Goal: Task Accomplishment & Management: Manage account settings

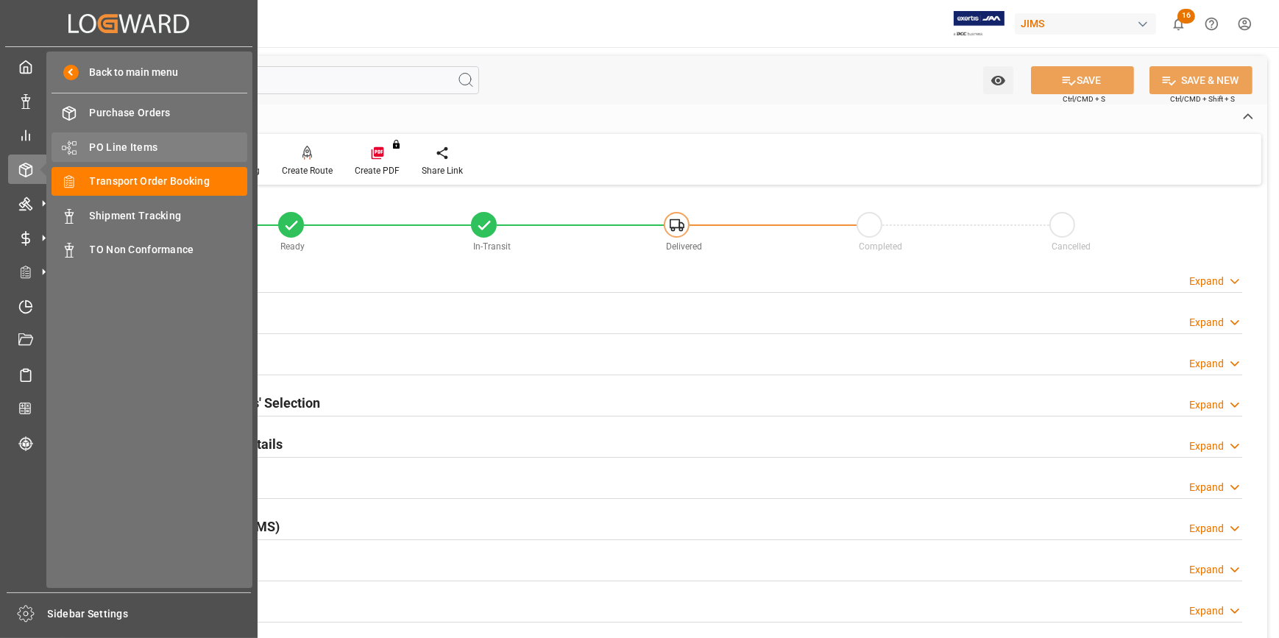
click at [127, 142] on span "PO Line Items" at bounding box center [169, 147] width 158 height 15
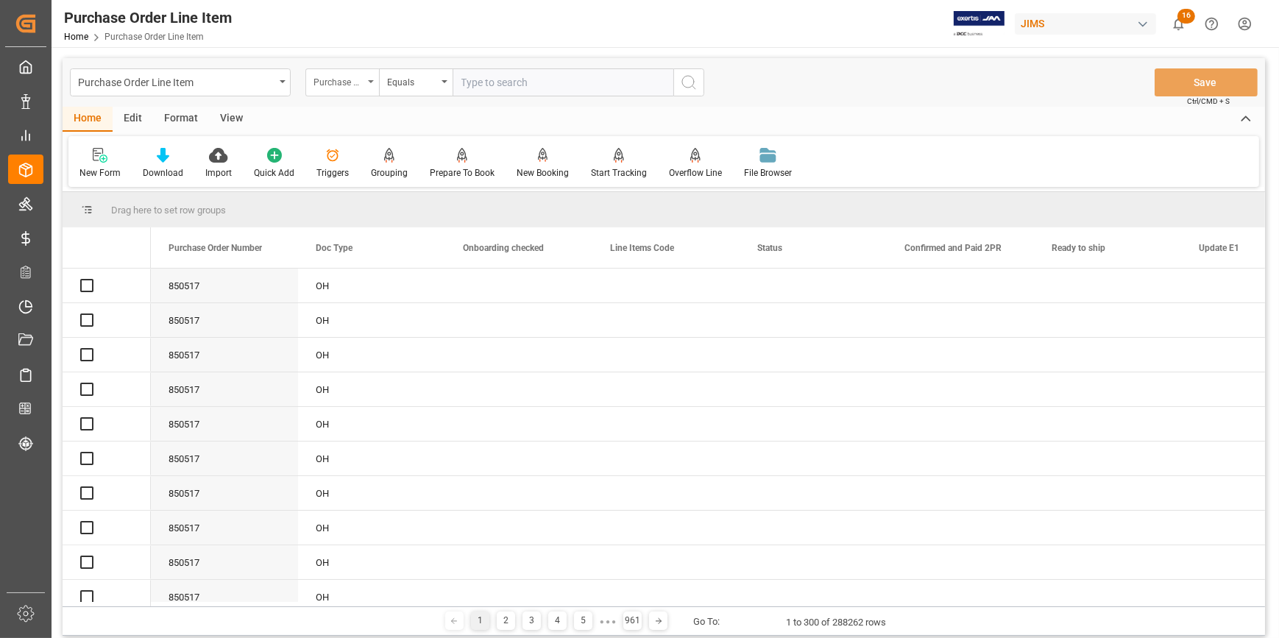
click at [358, 75] on div "Purchase Order Number" at bounding box center [339, 80] width 50 height 17
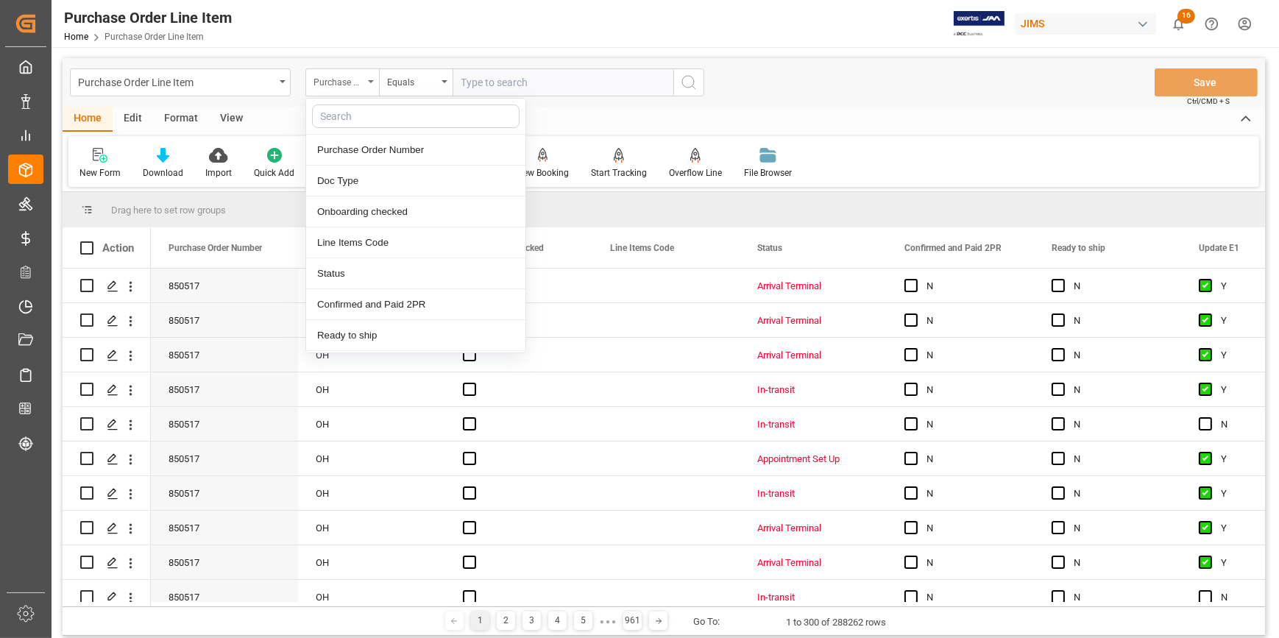
click at [356, 81] on div "Purchase Order Number" at bounding box center [339, 80] width 50 height 17
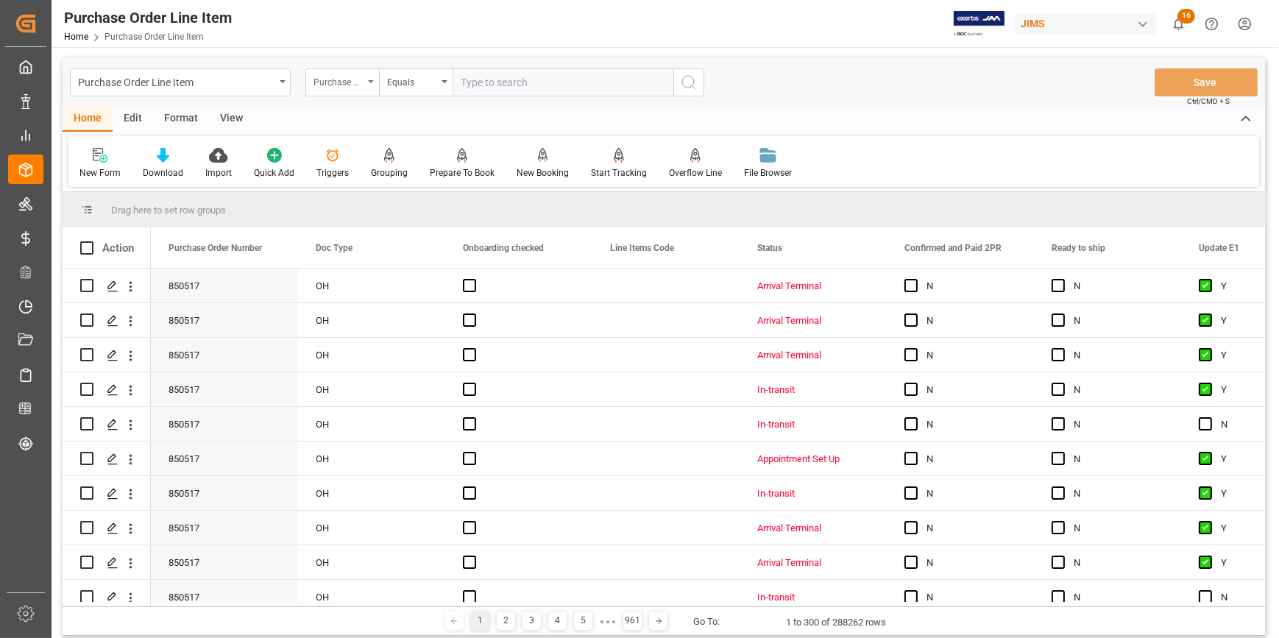
click at [360, 82] on div "Purchase Order Number" at bounding box center [339, 80] width 50 height 17
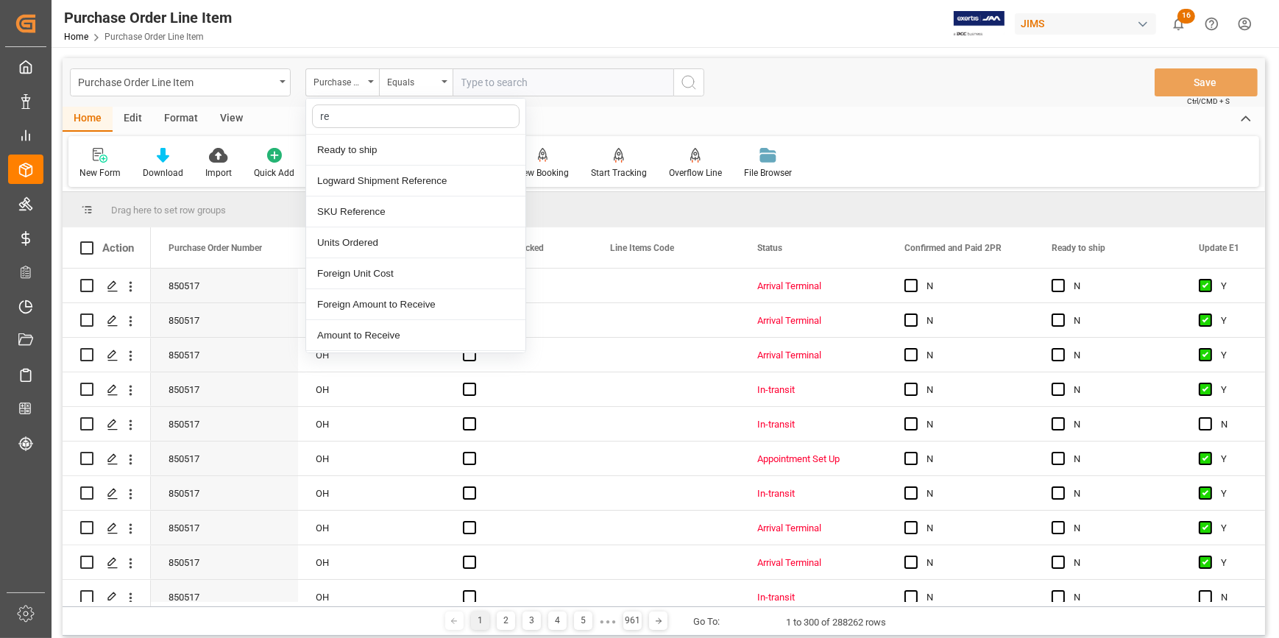
type input "ref"
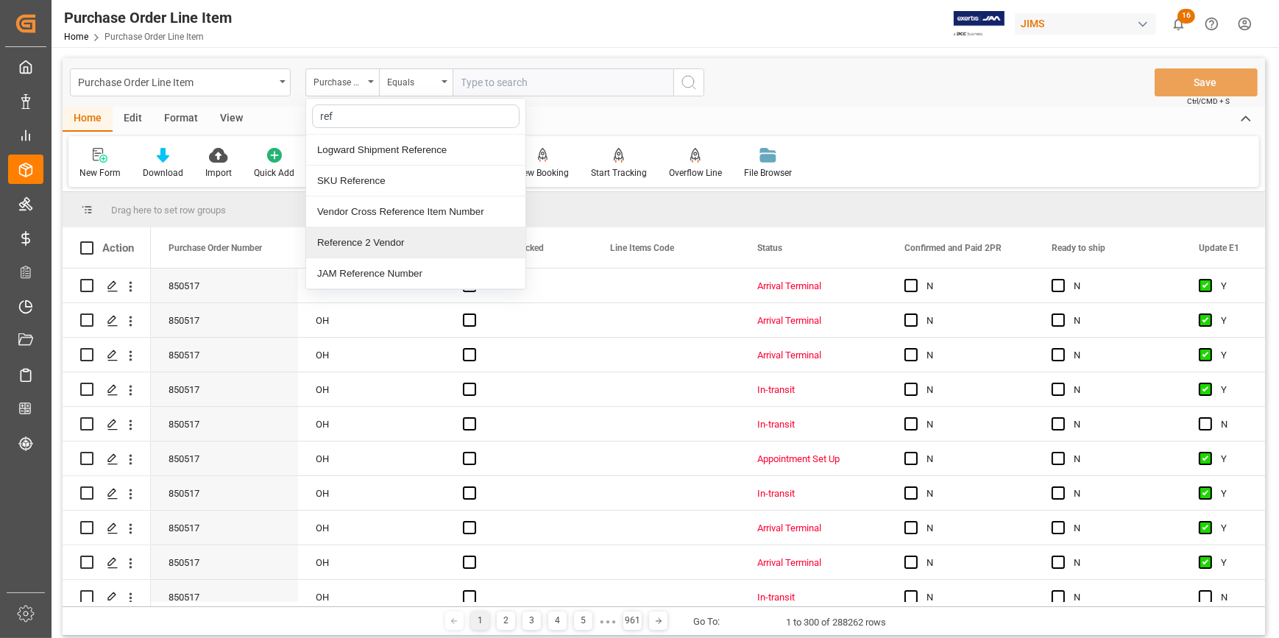
click at [383, 241] on div "Reference 2 Vendor" at bounding box center [415, 242] width 219 height 31
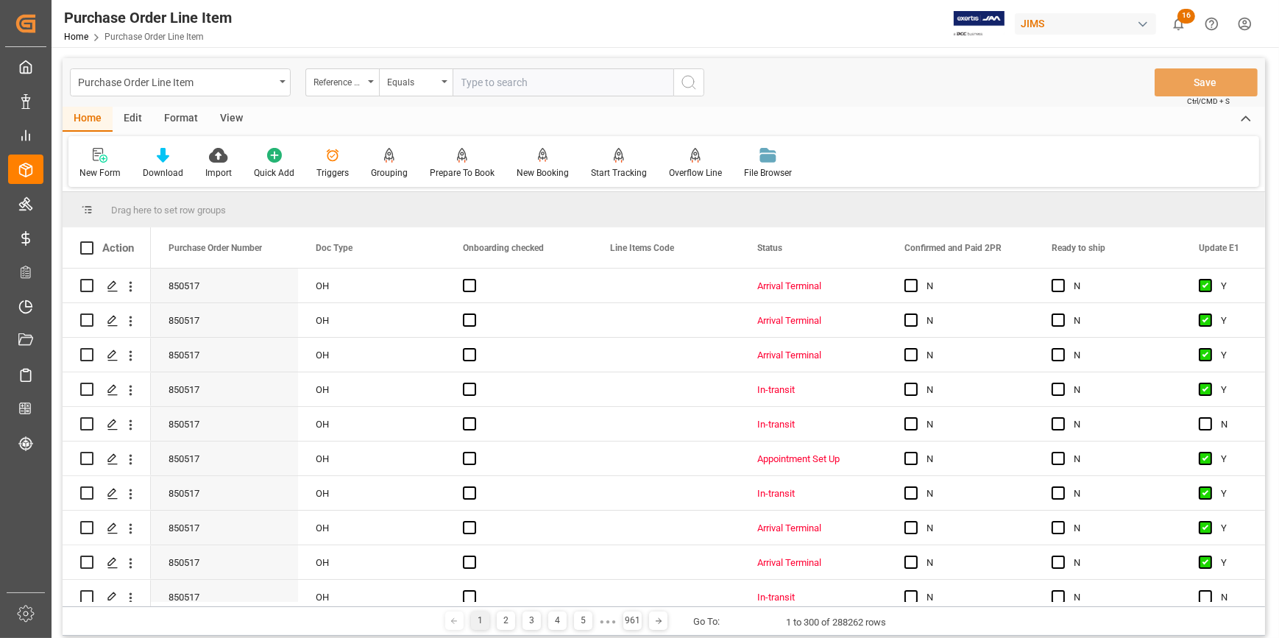
click at [487, 80] on input "text" at bounding box center [563, 82] width 221 height 28
paste input "22-10156-CN"
type input "22-10156-CN"
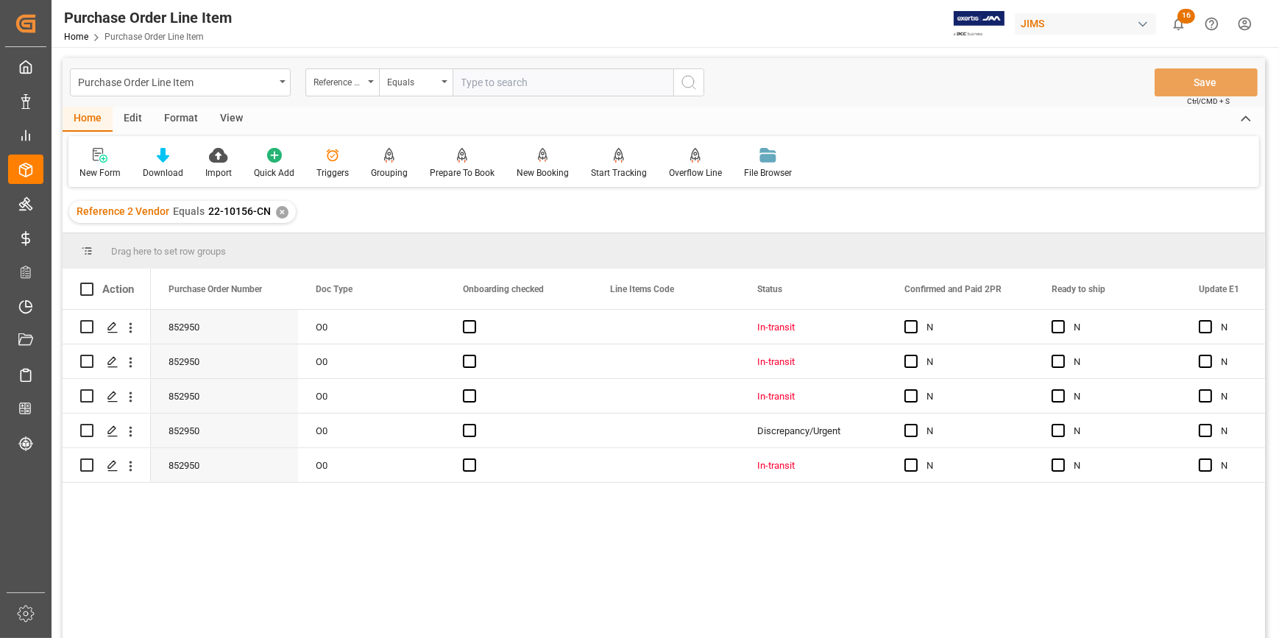
click at [233, 120] on div "View" at bounding box center [231, 119] width 45 height 25
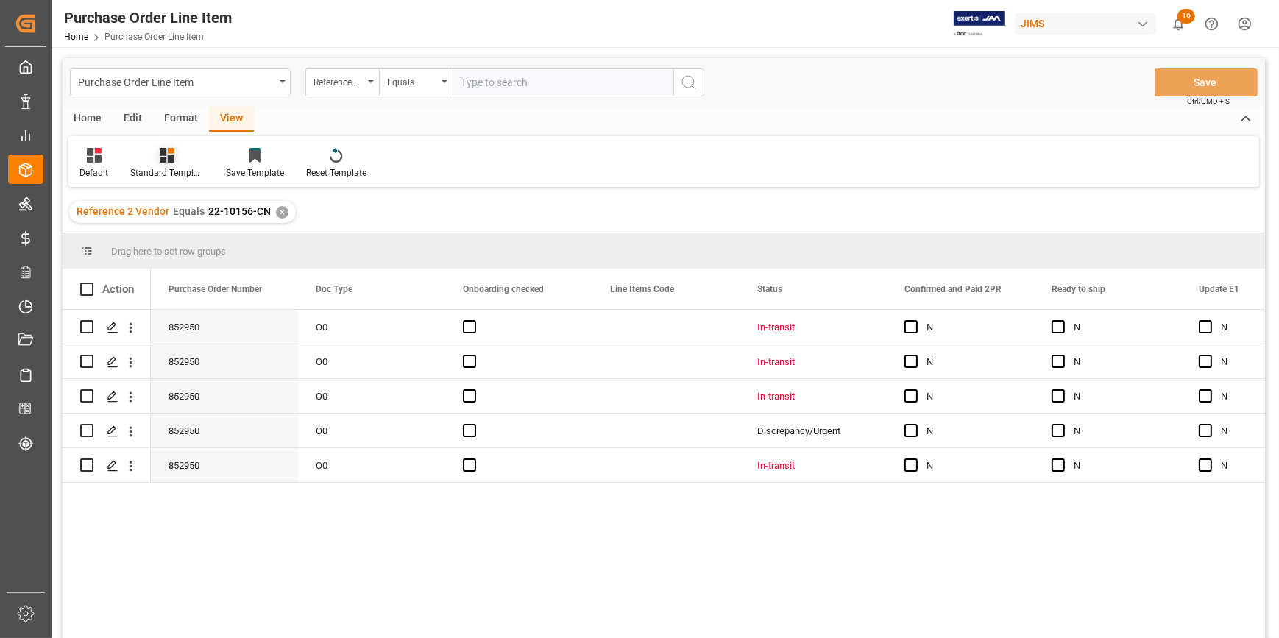
click at [176, 163] on div "Standard Templates" at bounding box center [167, 163] width 96 height 32
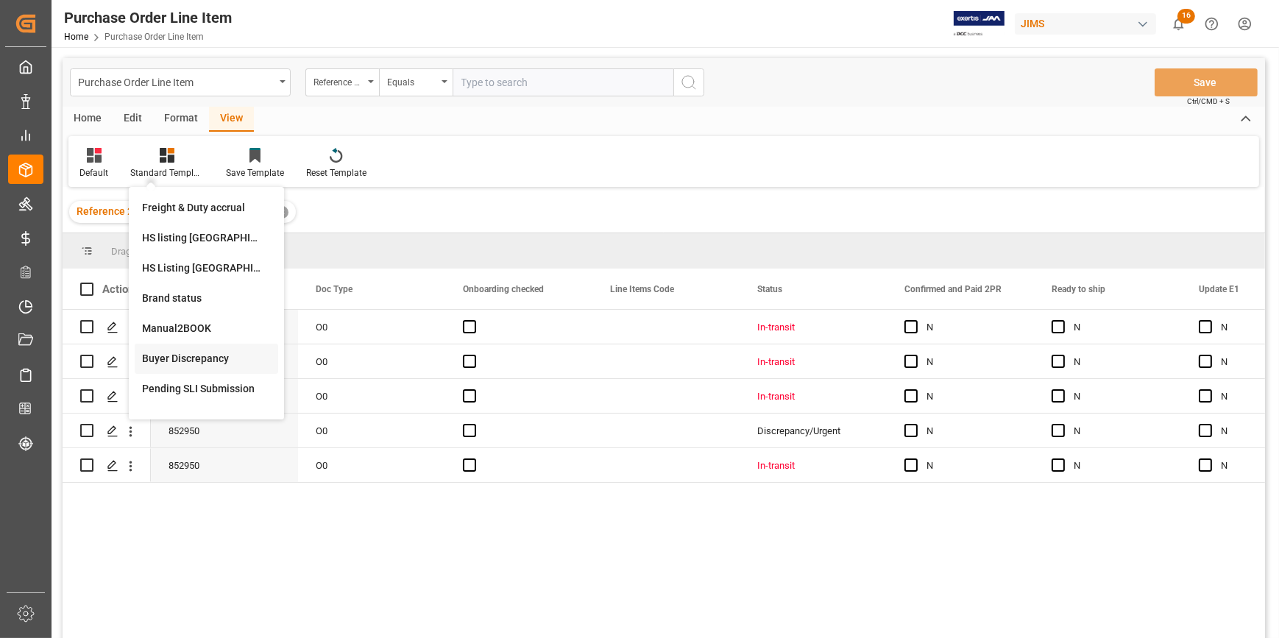
click at [205, 353] on div "Buyer Discrepancy" at bounding box center [206, 358] width 129 height 15
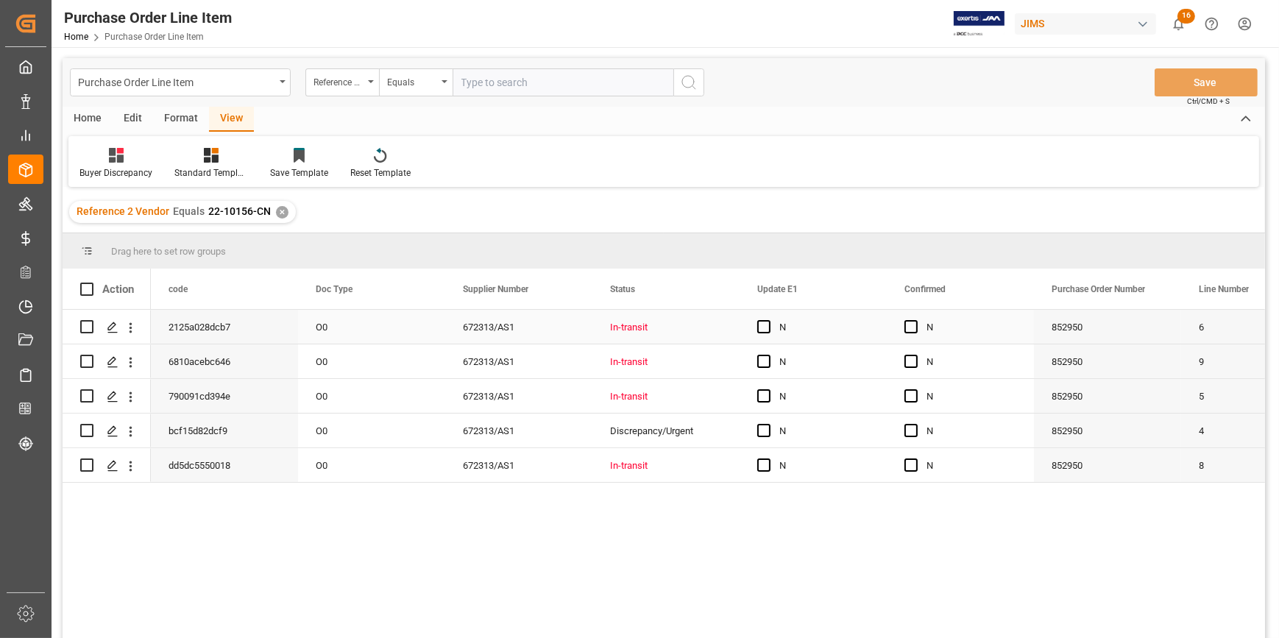
click at [651, 336] on div "In-transit" at bounding box center [666, 328] width 112 height 34
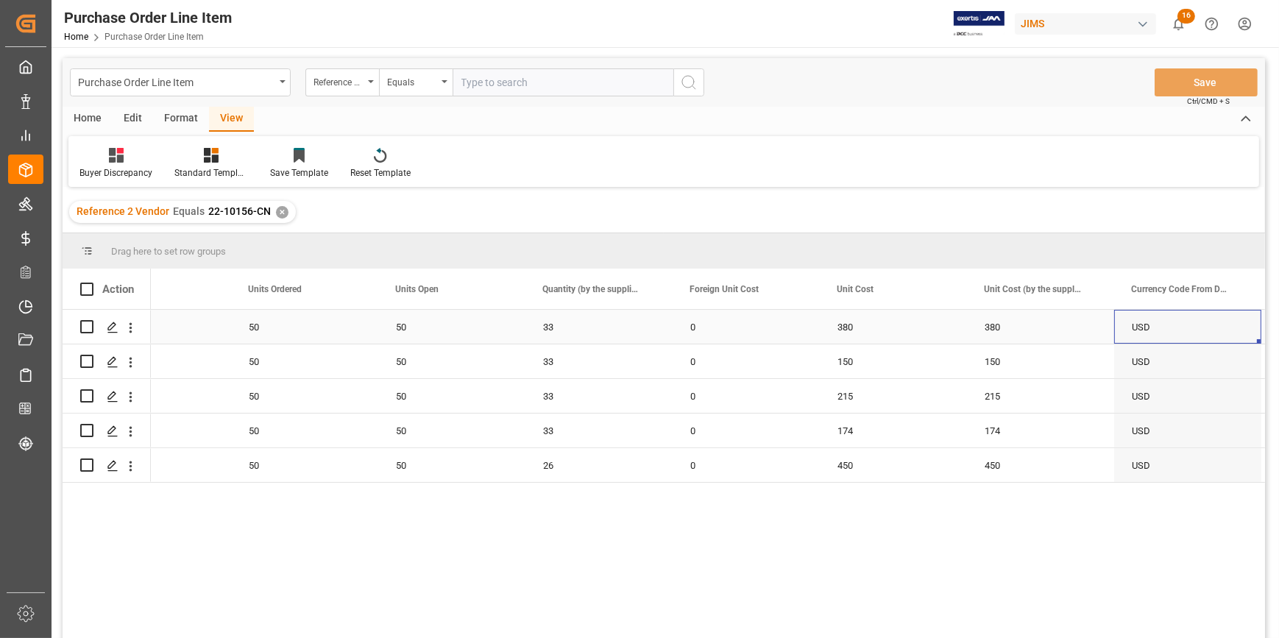
click at [445, 333] on div "50" at bounding box center [451, 327] width 147 height 34
click at [455, 364] on div "50" at bounding box center [451, 361] width 147 height 34
click at [456, 392] on div "50" at bounding box center [451, 396] width 147 height 34
drag, startPoint x: 449, startPoint y: 442, endPoint x: 449, endPoint y: 450, distance: 8.1
click at [449, 445] on div "50" at bounding box center [451, 431] width 147 height 34
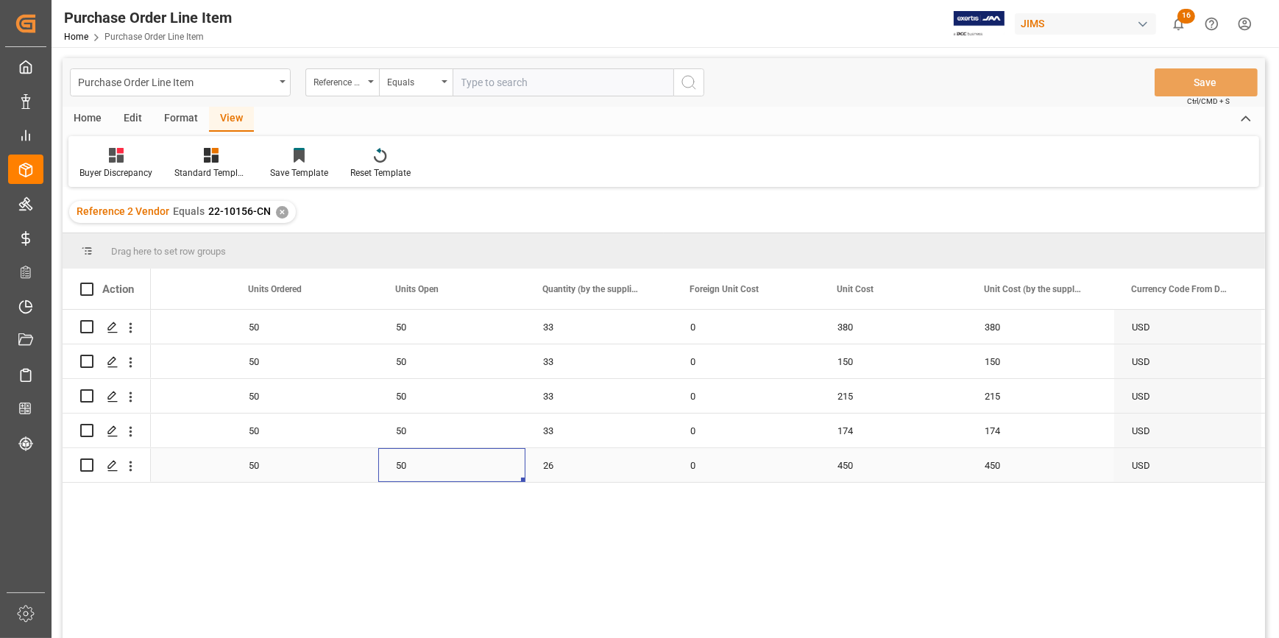
click at [449, 460] on div "50" at bounding box center [451, 465] width 147 height 34
click at [523, 482] on div "50" at bounding box center [451, 465] width 147 height 34
drag, startPoint x: 523, startPoint y: 480, endPoint x: 539, endPoint y: 480, distance: 16.2
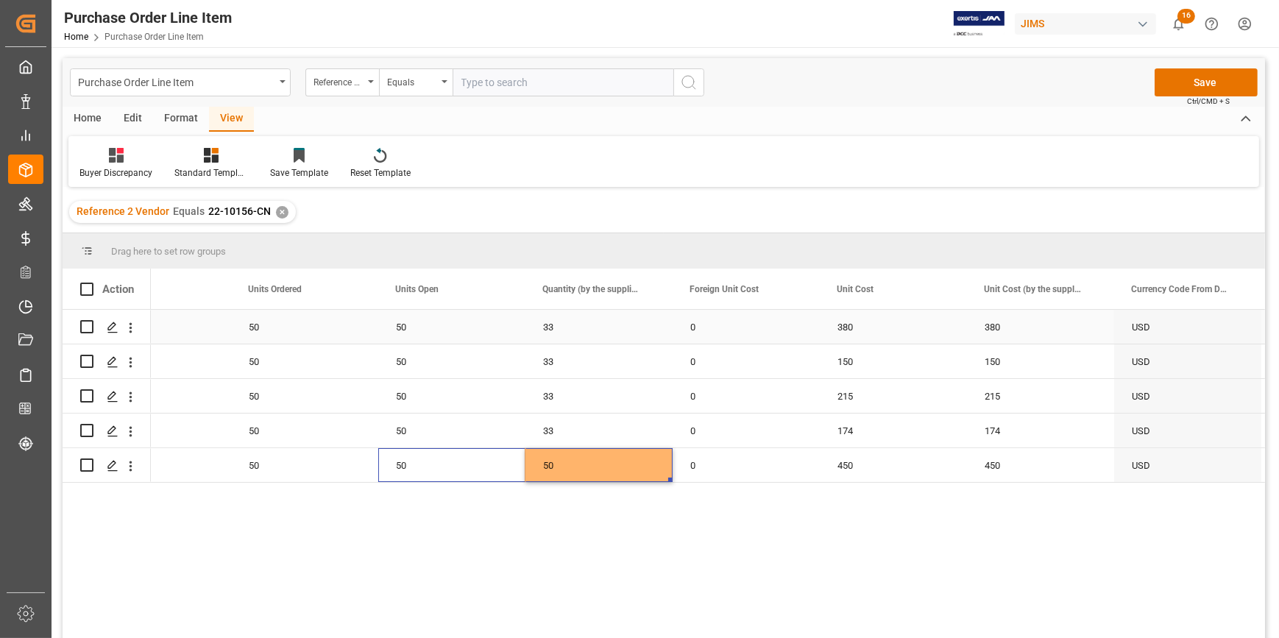
click at [415, 325] on div "50" at bounding box center [451, 327] width 147 height 34
click at [477, 329] on div "50" at bounding box center [451, 327] width 147 height 34
drag, startPoint x: 522, startPoint y: 342, endPoint x: 534, endPoint y: 342, distance: 12.5
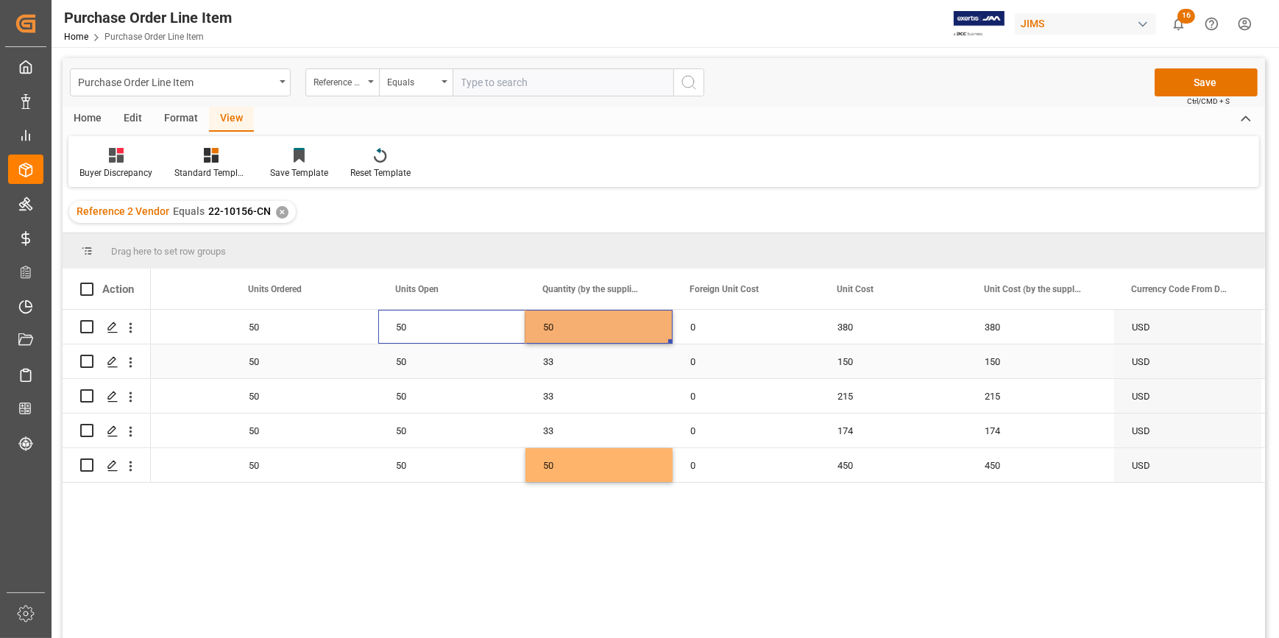
click at [468, 367] on div "50" at bounding box center [451, 361] width 147 height 34
drag, startPoint x: 521, startPoint y: 375, endPoint x: 497, endPoint y: 392, distance: 29.6
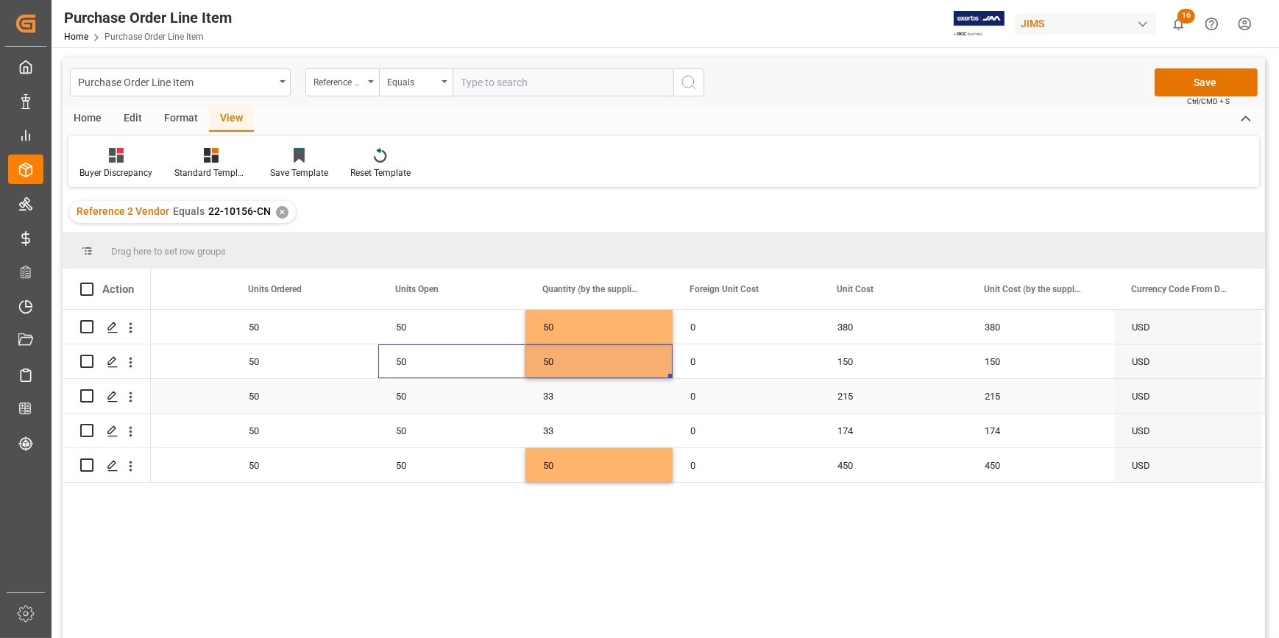
click at [477, 392] on div "50" at bounding box center [451, 396] width 147 height 34
drag, startPoint x: 521, startPoint y: 411, endPoint x: 540, endPoint y: 410, distance: 18.4
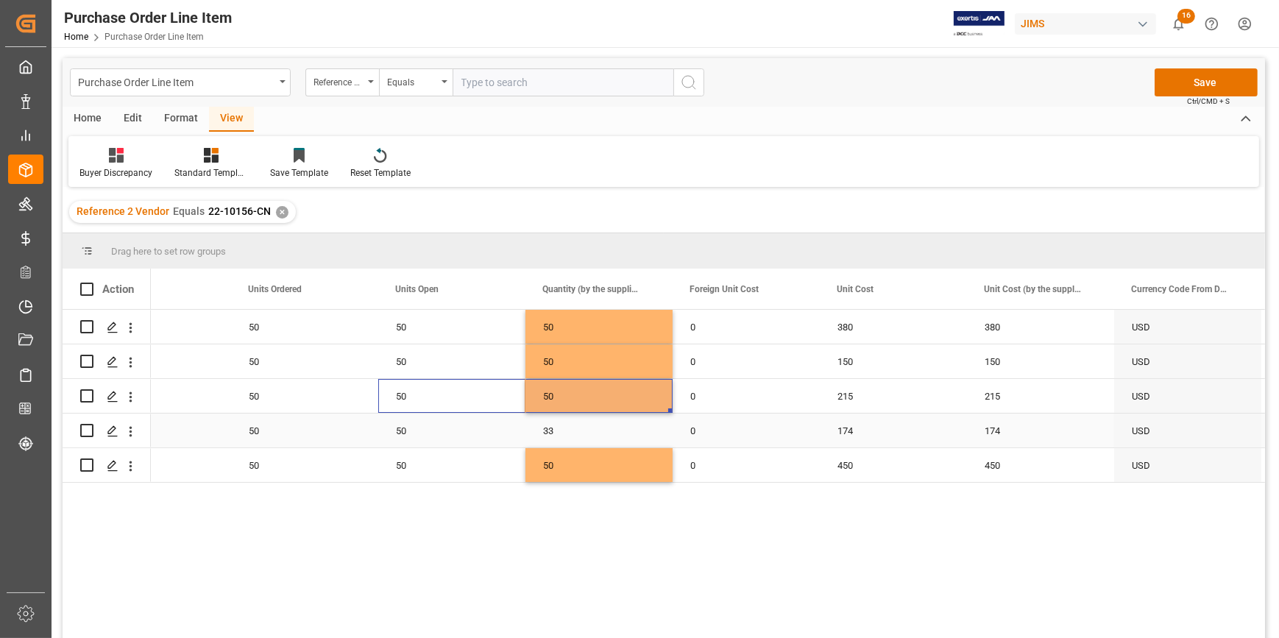
click at [492, 428] on div "50" at bounding box center [451, 431] width 147 height 34
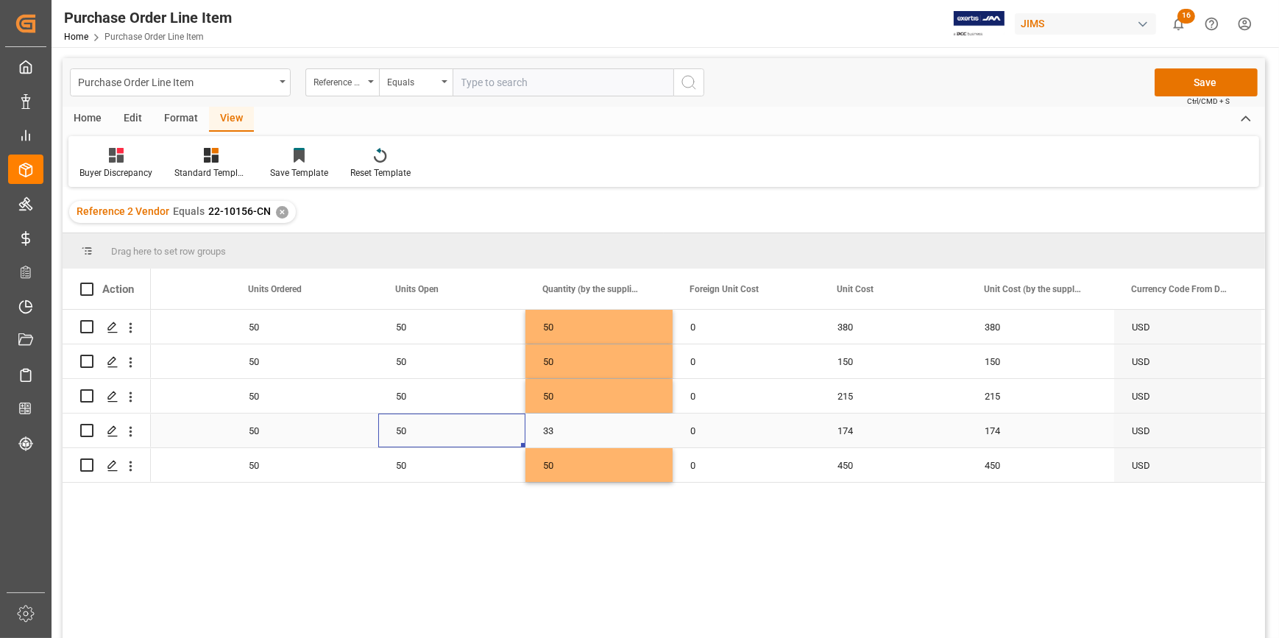
drag, startPoint x: 523, startPoint y: 445, endPoint x: 573, endPoint y: 445, distance: 50.1
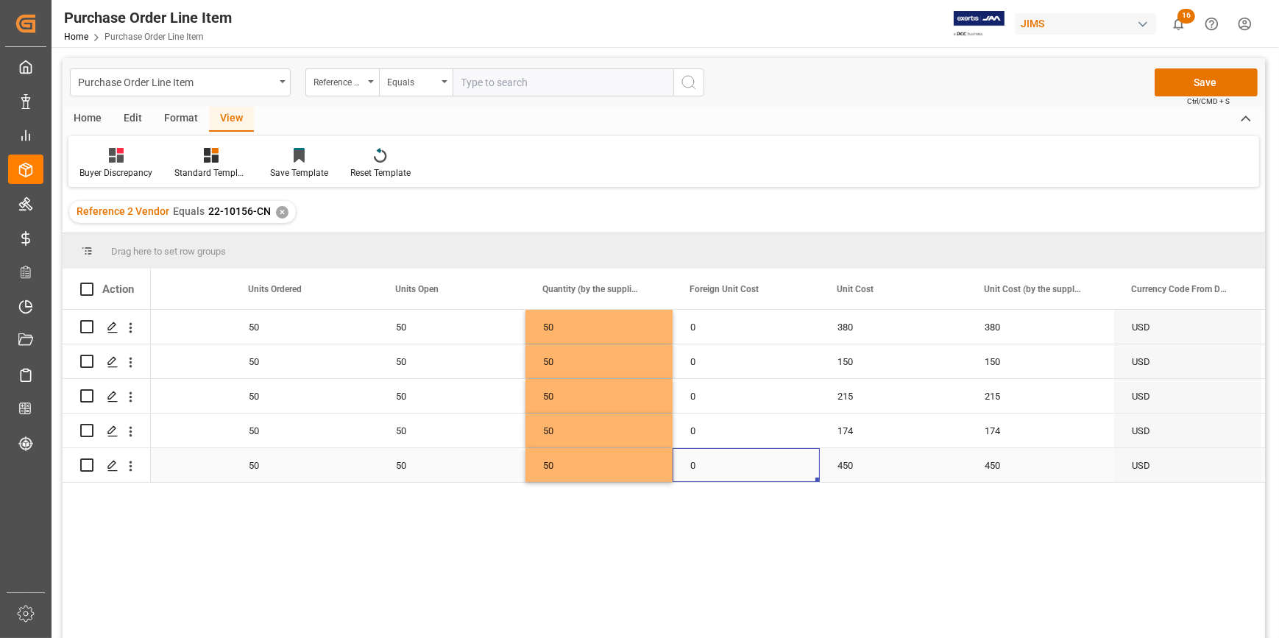
click at [763, 454] on div "0" at bounding box center [746, 465] width 147 height 34
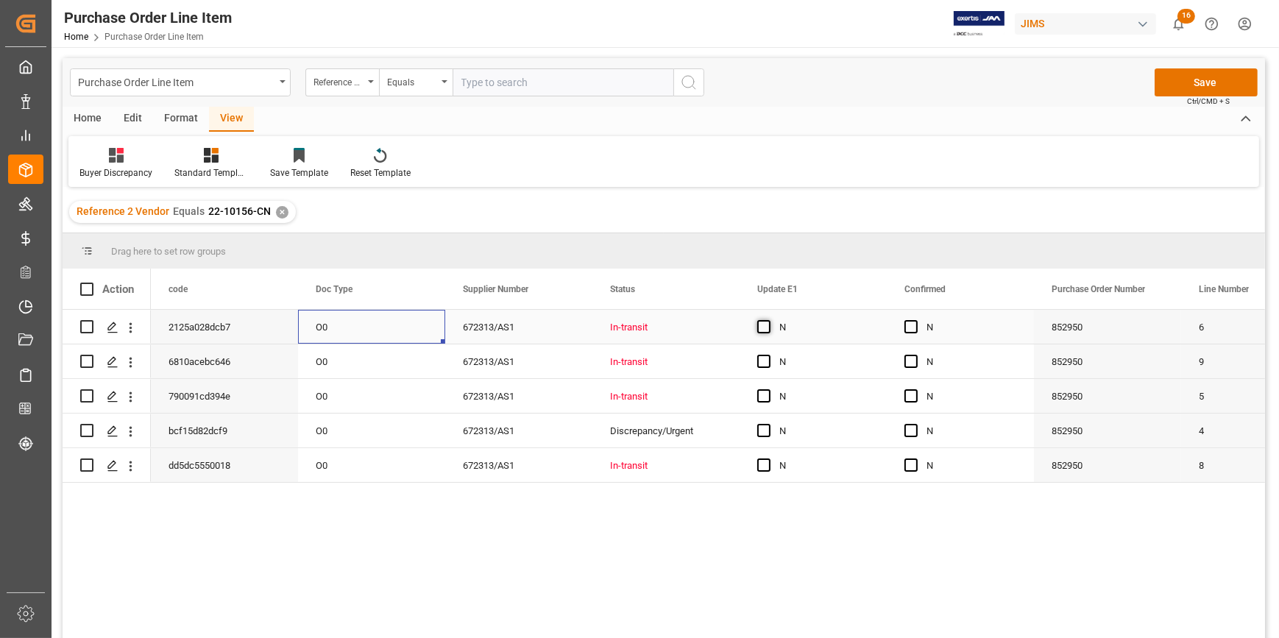
click at [768, 333] on span "Press SPACE to select this row." at bounding box center [763, 326] width 13 height 13
click at [768, 320] on input "Press SPACE to select this row." at bounding box center [768, 320] width 0 height 0
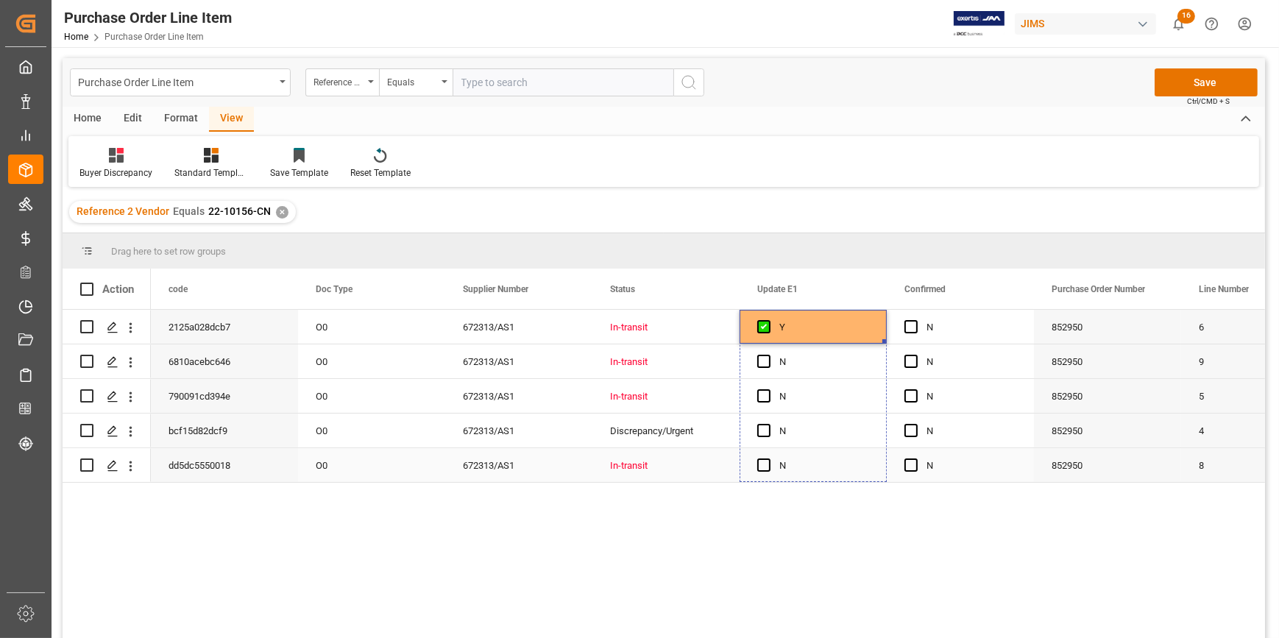
drag, startPoint x: 885, startPoint y: 342, endPoint x: 865, endPoint y: 457, distance: 116.5
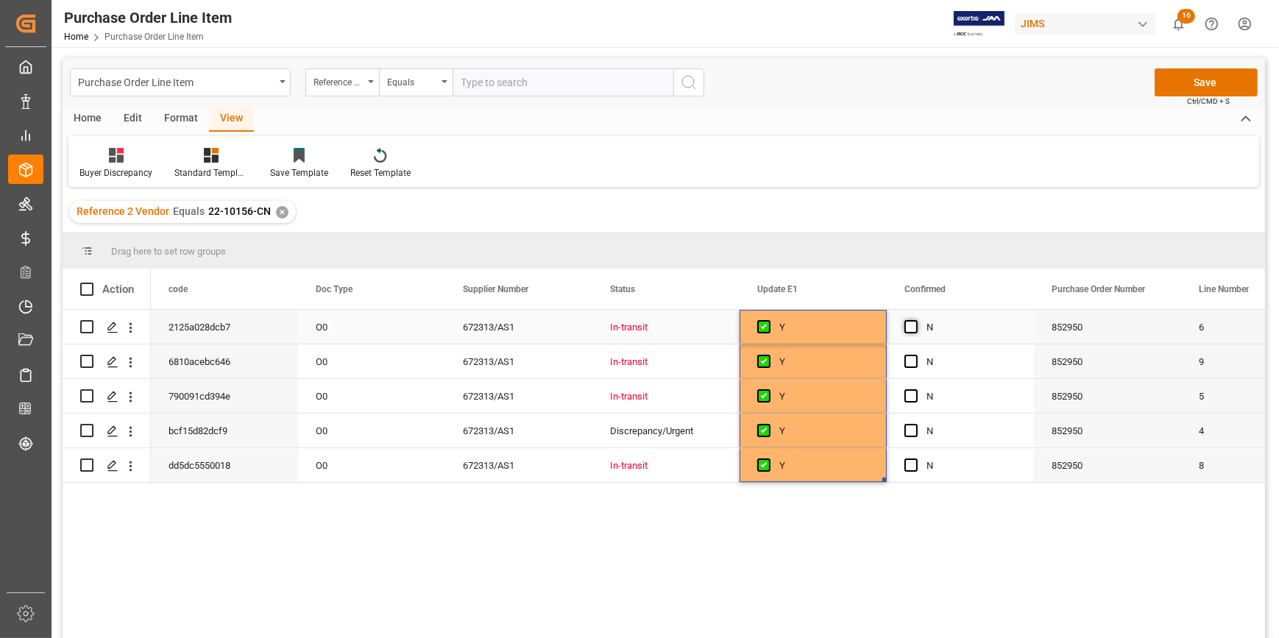
click at [913, 328] on span "Press SPACE to select this row." at bounding box center [911, 326] width 13 height 13
click at [916, 320] on input "Press SPACE to select this row." at bounding box center [916, 320] width 0 height 0
drag, startPoint x: 1033, startPoint y: 342, endPoint x: 1008, endPoint y: 482, distance: 142.7
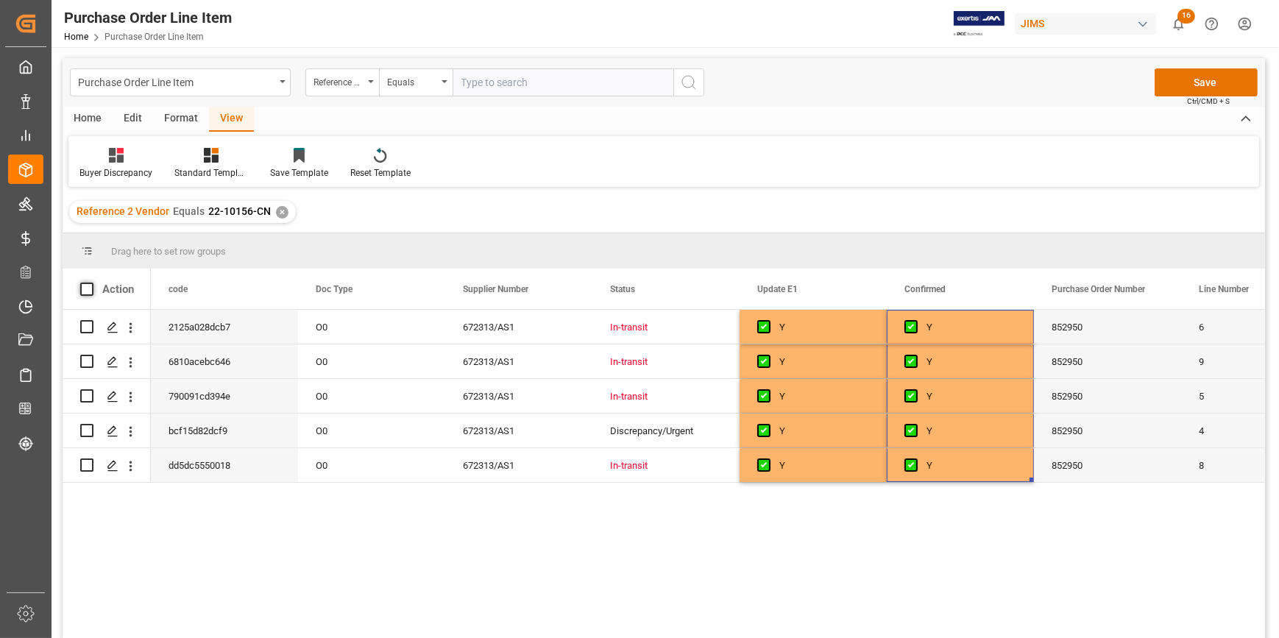
click at [88, 289] on span at bounding box center [86, 289] width 13 height 13
click at [91, 283] on input "checkbox" at bounding box center [91, 283] width 0 height 0
checkbox input "true"
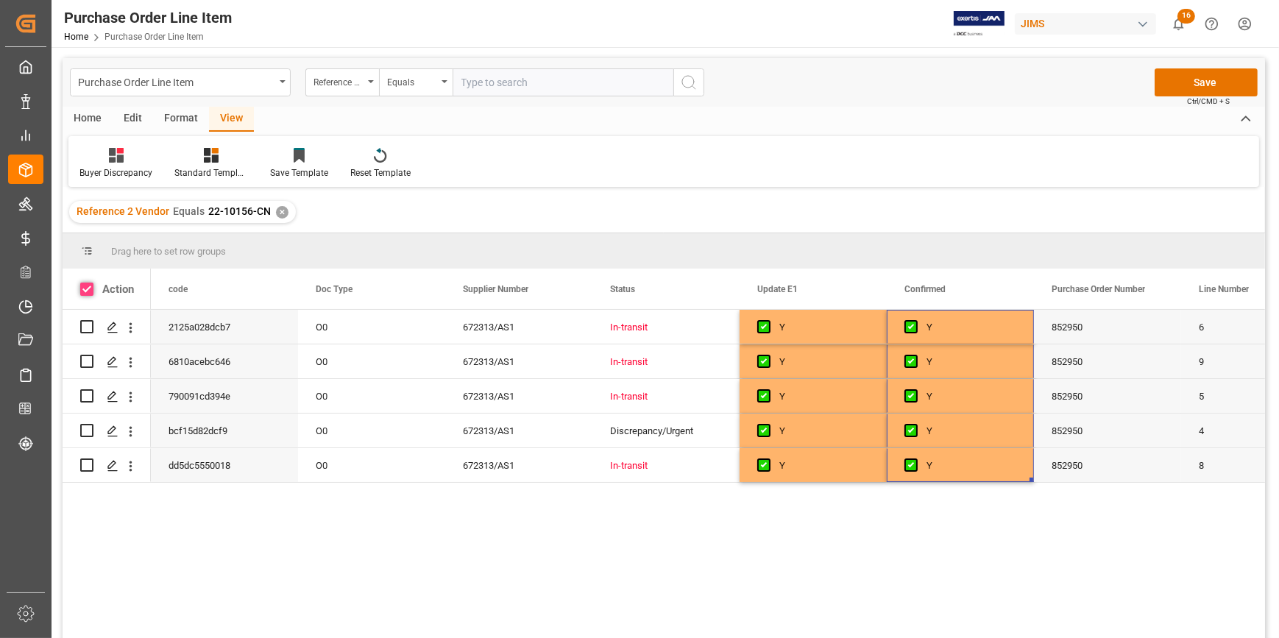
checkbox input "true"
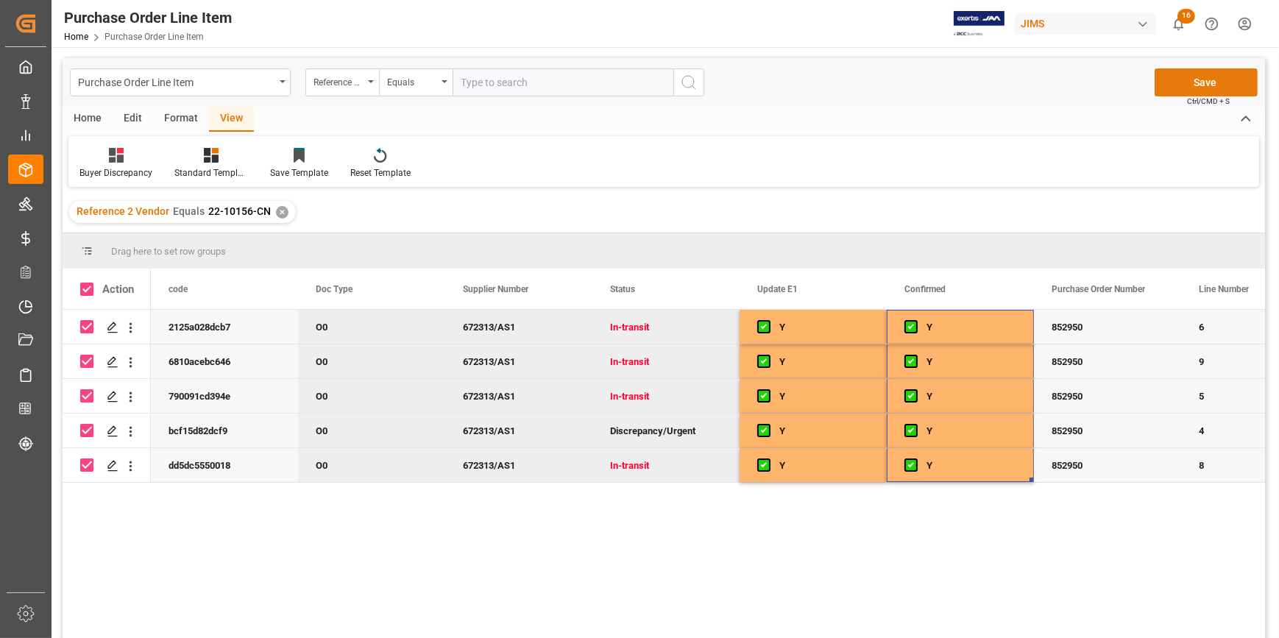
click at [1199, 85] on button "Save" at bounding box center [1206, 82] width 103 height 28
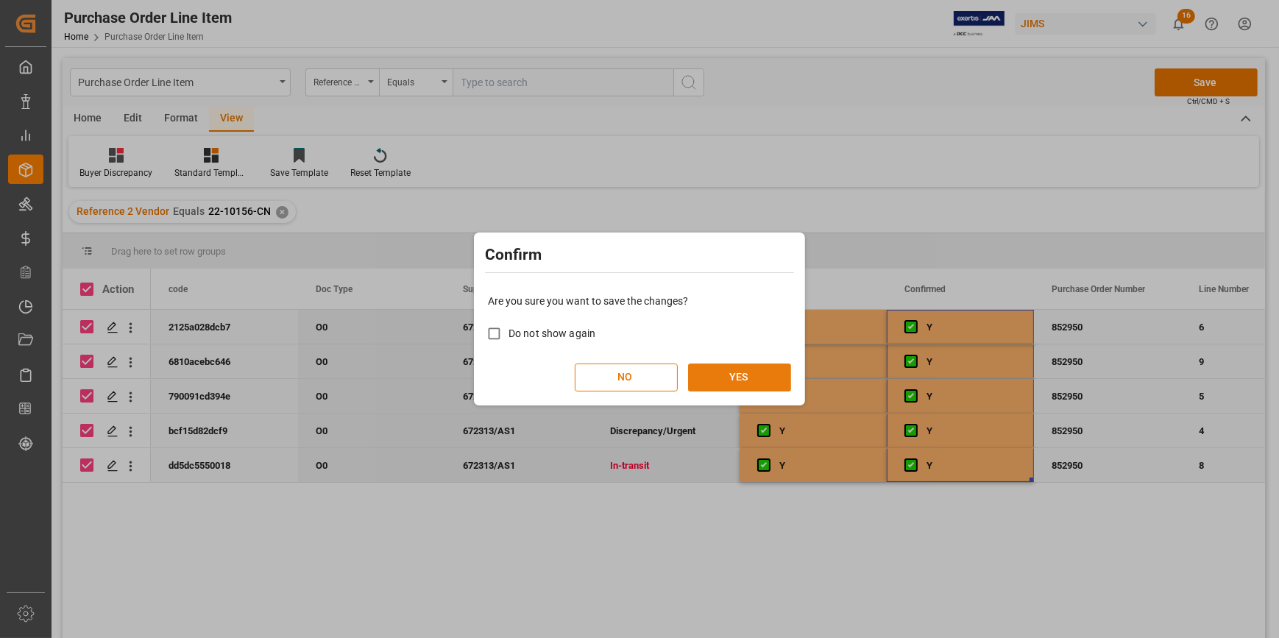
drag, startPoint x: 744, startPoint y: 379, endPoint x: 769, endPoint y: 384, distance: 25.6
click at [746, 379] on button "YES" at bounding box center [739, 378] width 103 height 28
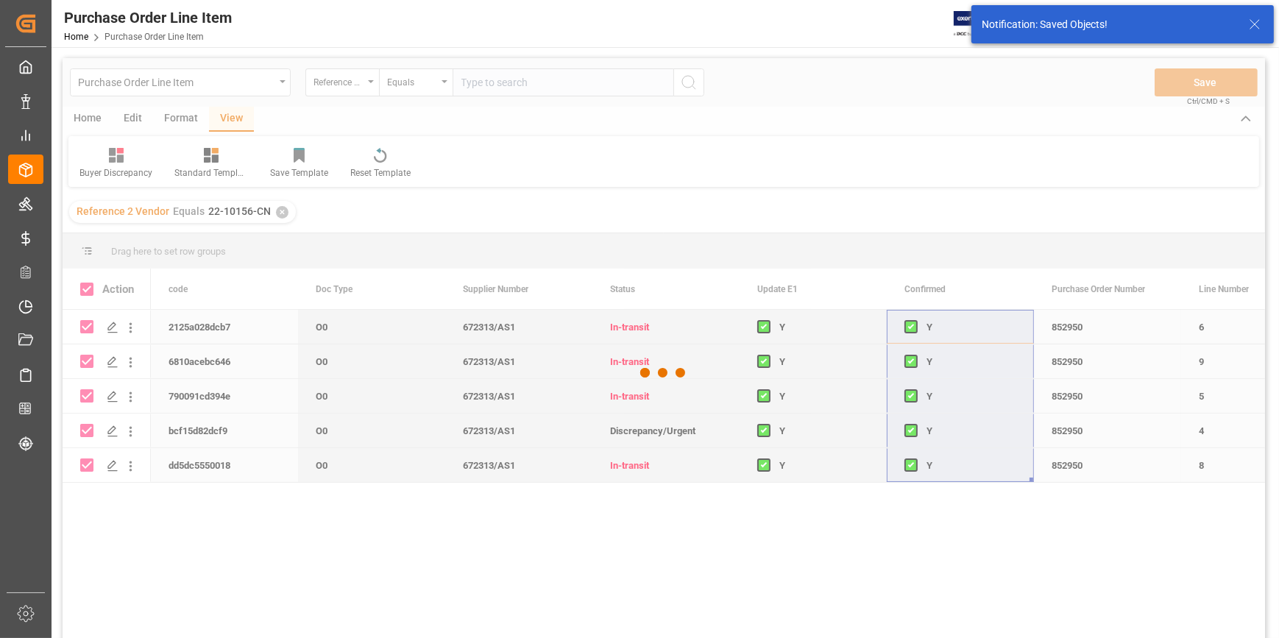
checkbox input "false"
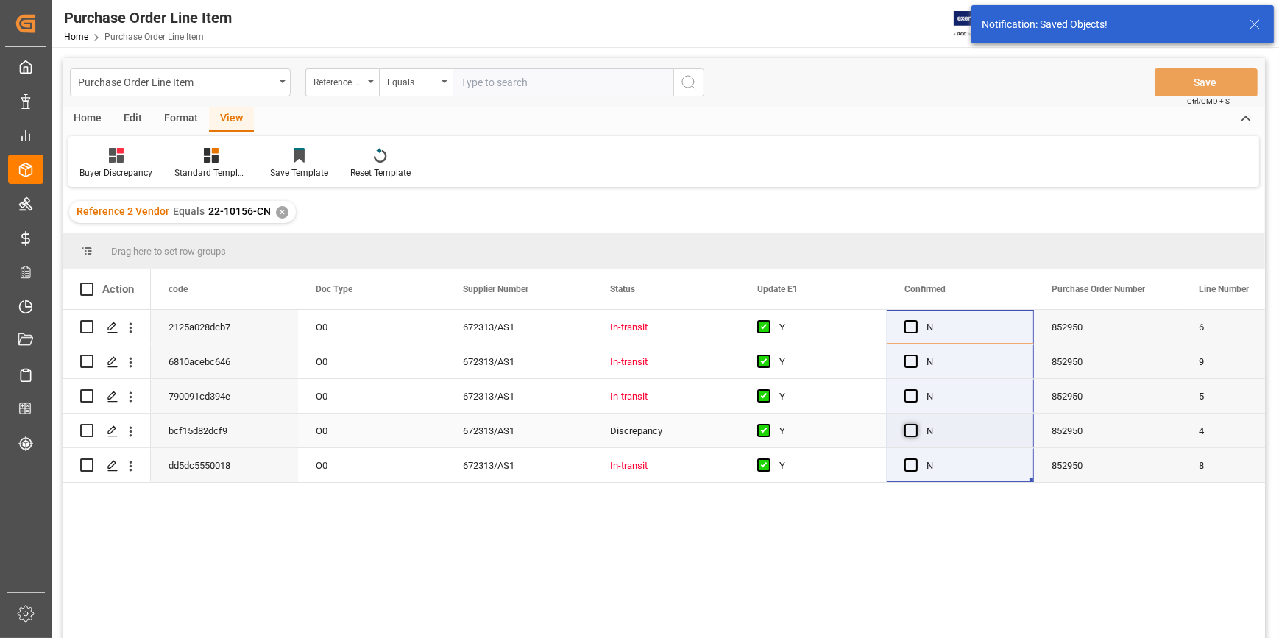
click at [909, 428] on span "Press SPACE to select this row." at bounding box center [911, 430] width 13 height 13
click at [916, 424] on input "Press SPACE to select this row." at bounding box center [916, 424] width 0 height 0
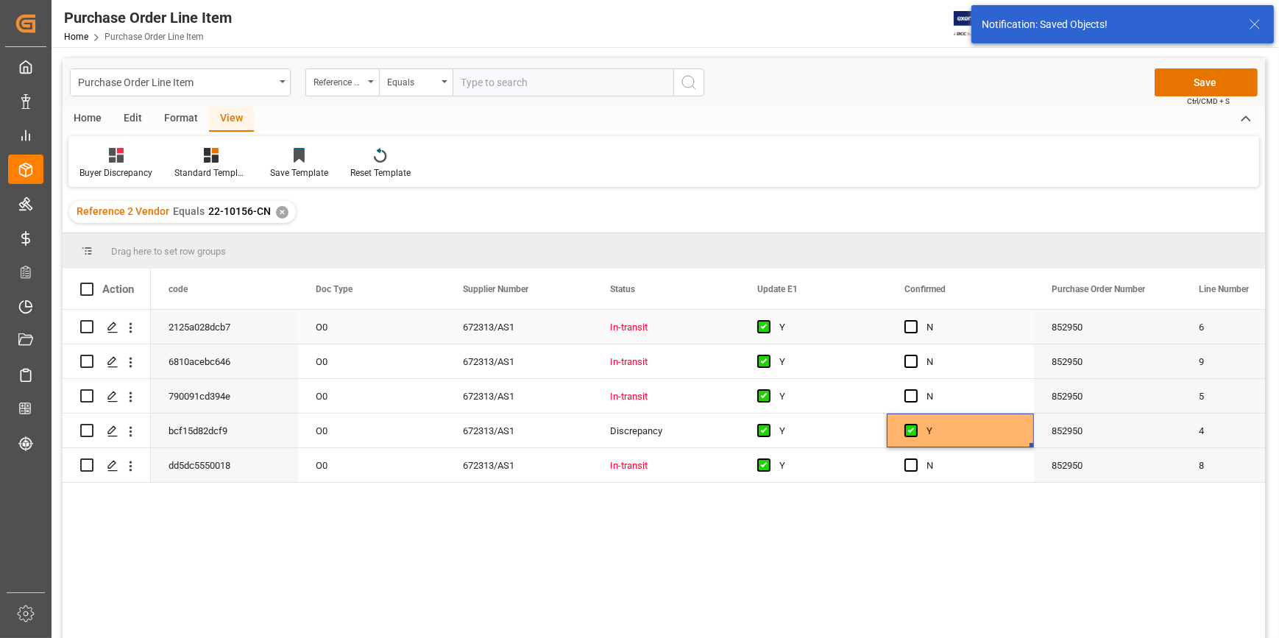
click at [913, 334] on div "Press SPACE to select this row." at bounding box center [916, 328] width 22 height 34
click at [913, 359] on span "Press SPACE to select this row." at bounding box center [911, 361] width 13 height 13
click at [916, 355] on input "Press SPACE to select this row." at bounding box center [916, 355] width 0 height 0
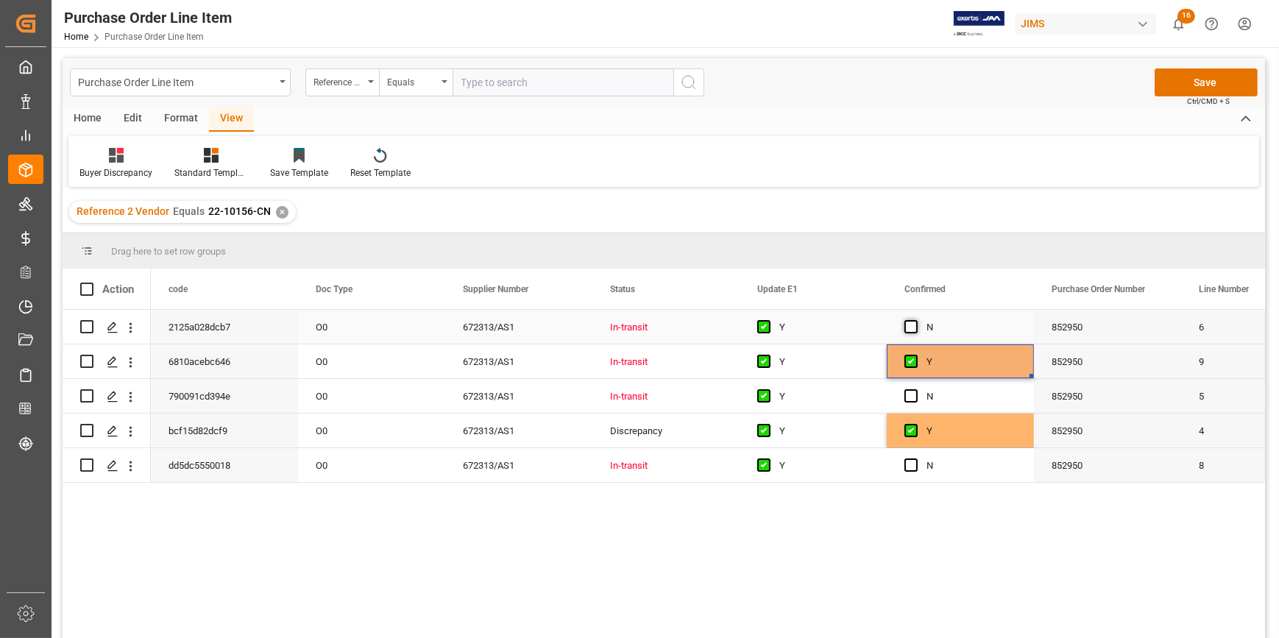
click at [913, 328] on span "Press SPACE to select this row." at bounding box center [911, 326] width 13 height 13
click at [916, 320] on input "Press SPACE to select this row." at bounding box center [916, 320] width 0 height 0
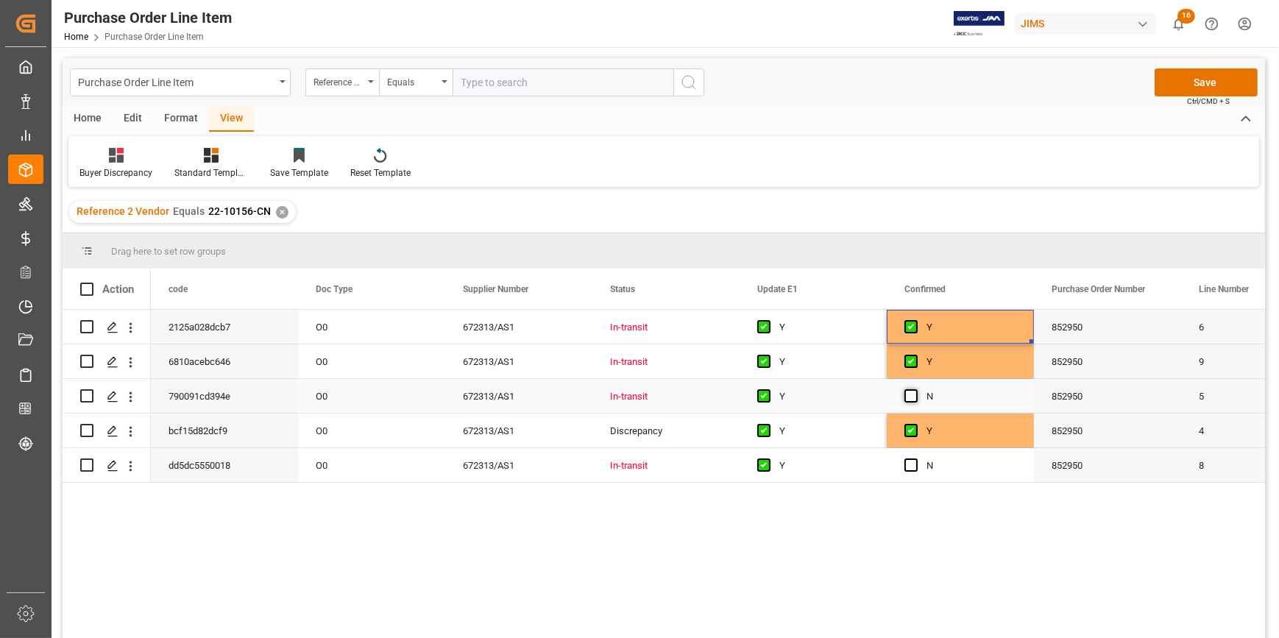
click at [913, 402] on div "Press SPACE to select this row." at bounding box center [916, 397] width 22 height 34
click at [913, 396] on span "Press SPACE to select this row." at bounding box center [911, 395] width 13 height 13
click at [916, 389] on input "Press SPACE to select this row." at bounding box center [916, 389] width 0 height 0
click at [912, 467] on span "Press SPACE to select this row." at bounding box center [911, 465] width 13 height 13
click at [916, 459] on input "Press SPACE to select this row." at bounding box center [916, 459] width 0 height 0
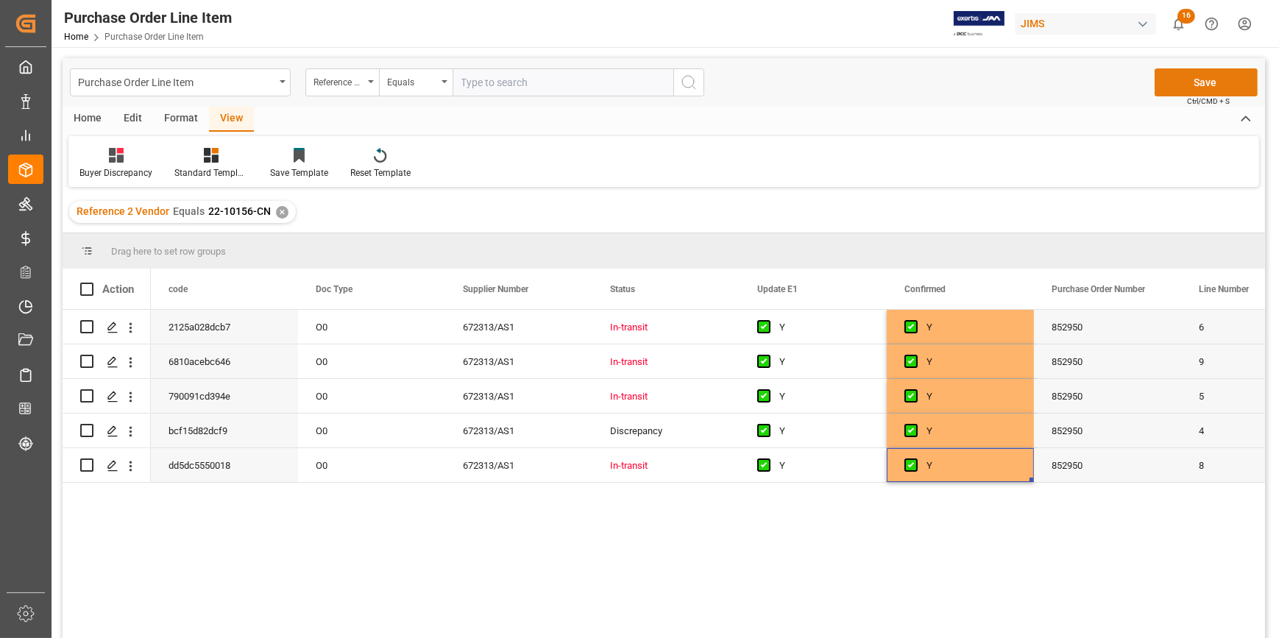
click at [1200, 74] on button "Save" at bounding box center [1206, 82] width 103 height 28
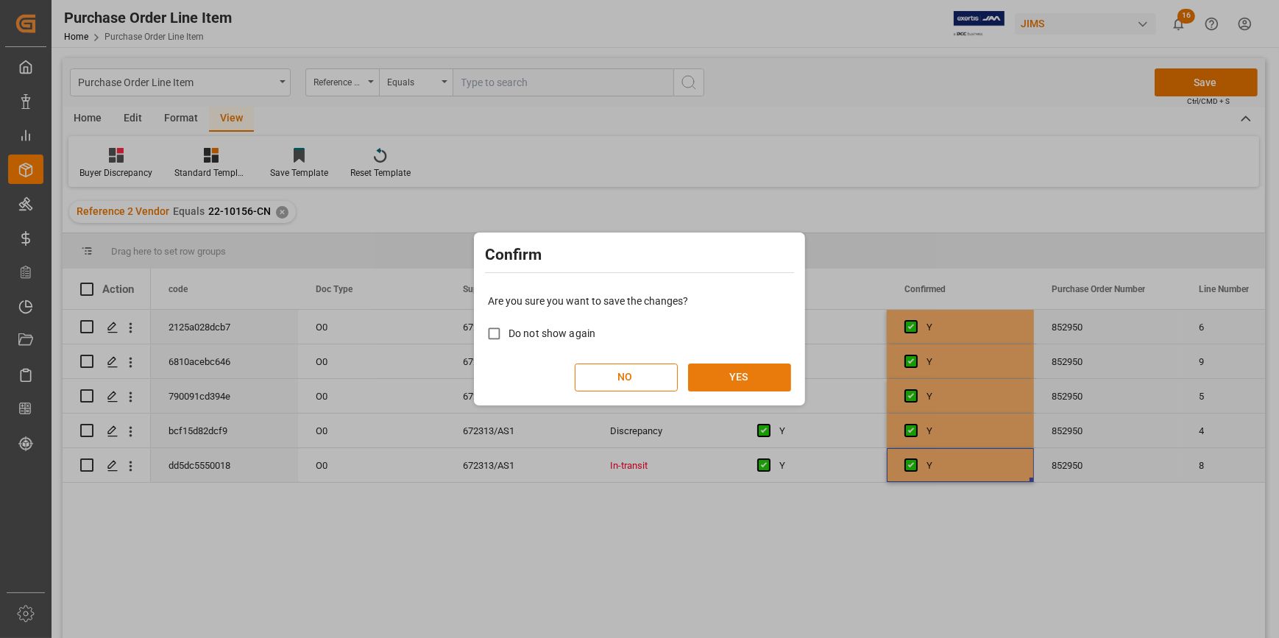
click at [749, 375] on button "YES" at bounding box center [739, 378] width 103 height 28
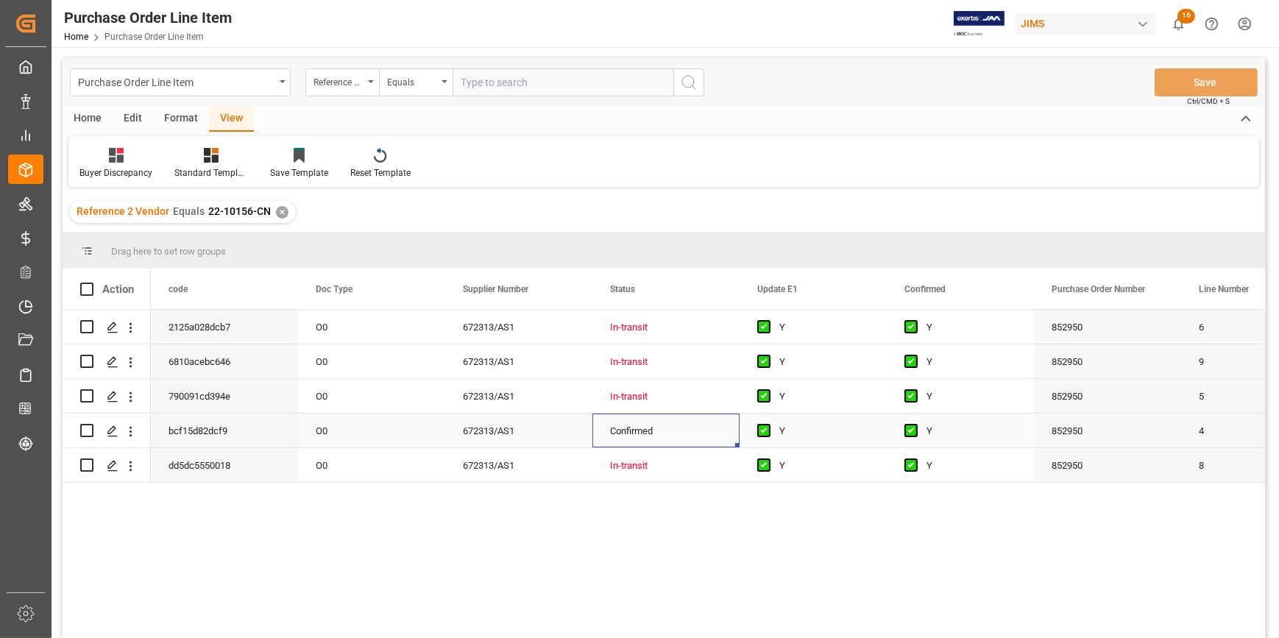
click at [648, 437] on div "Confirmed" at bounding box center [666, 431] width 112 height 34
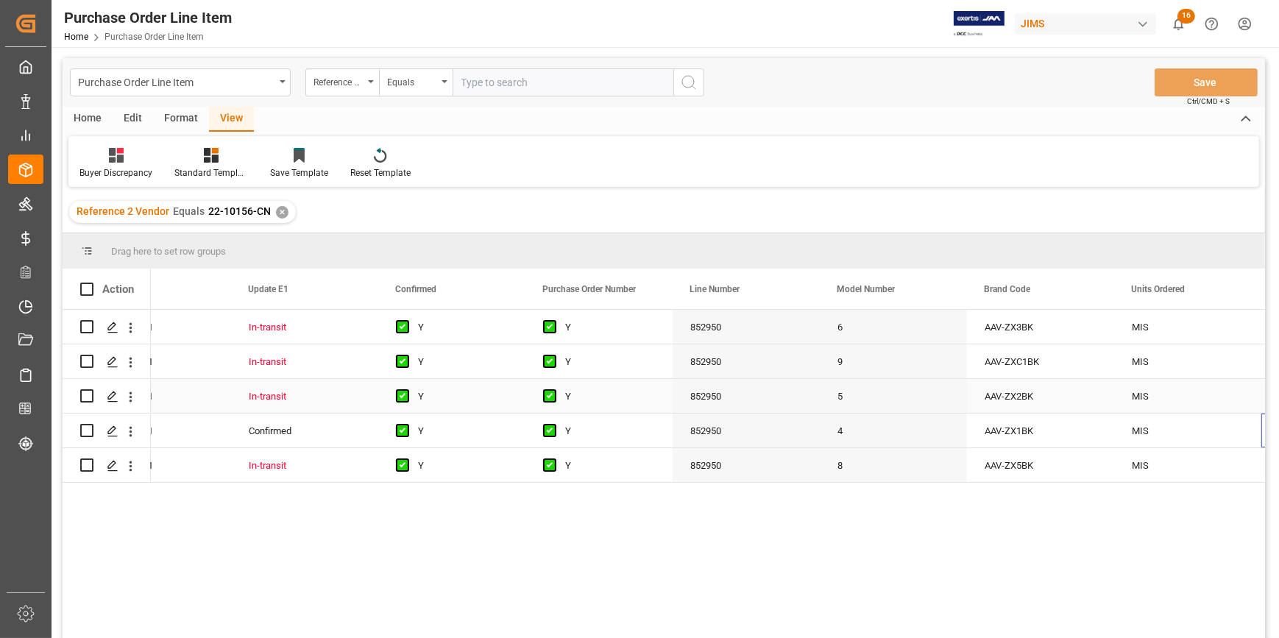
scroll to position [0, 509]
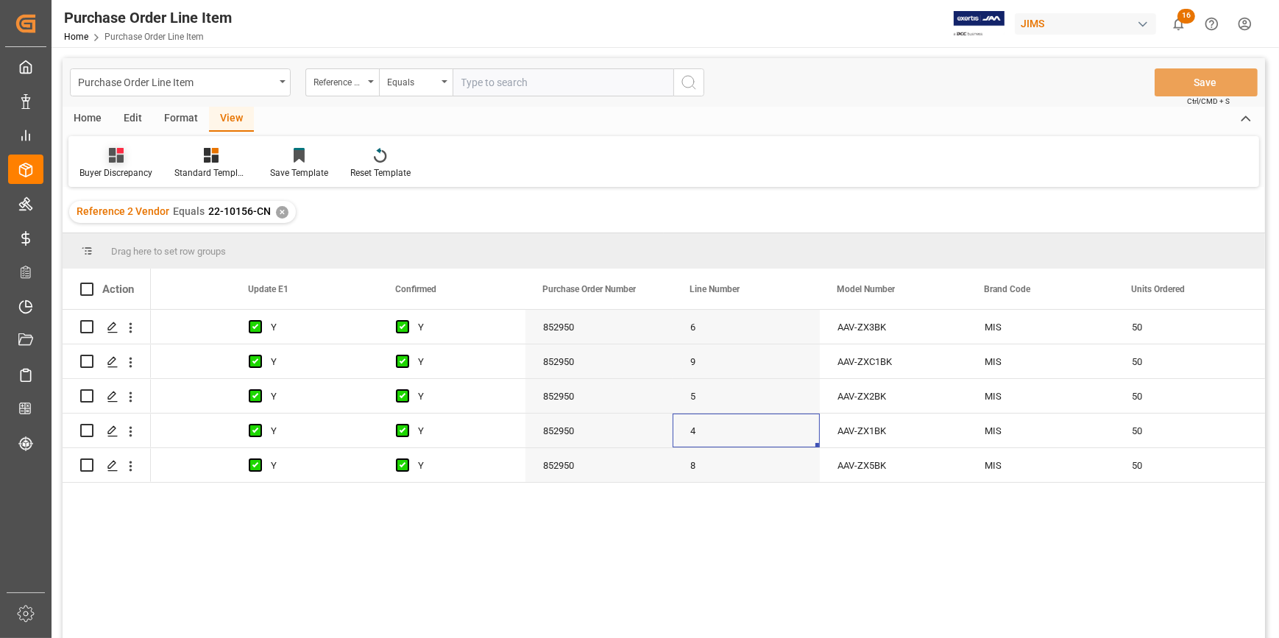
click at [122, 161] on icon at bounding box center [116, 155] width 15 height 15
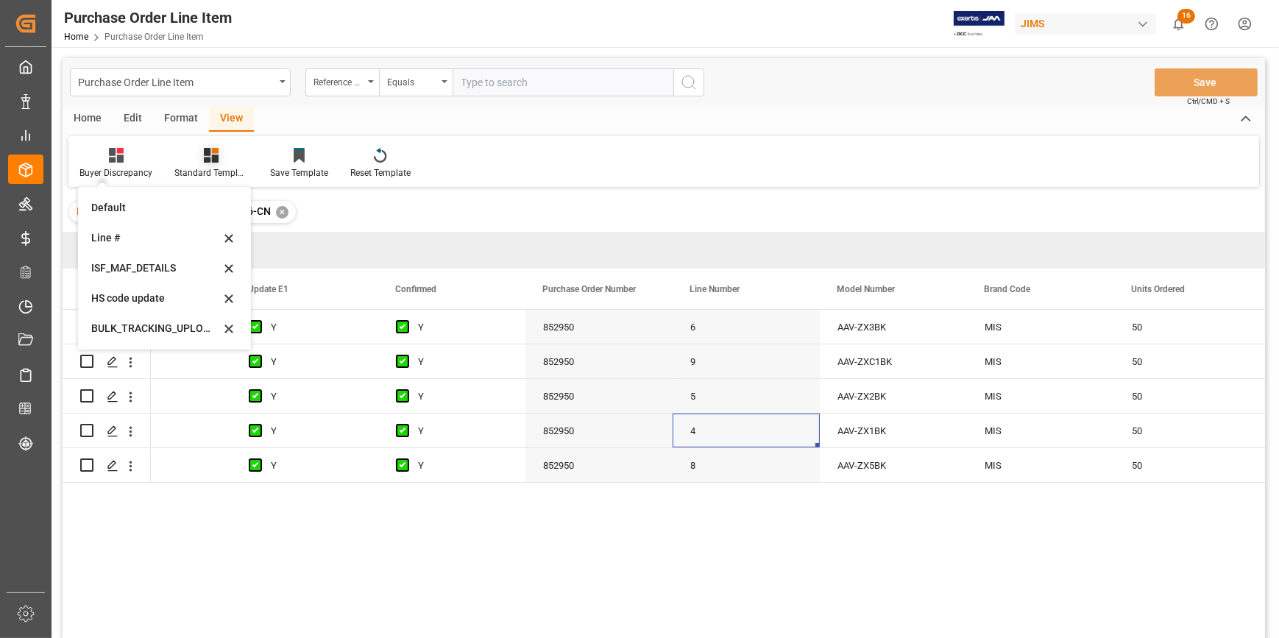
click at [209, 163] on div "Standard Templates" at bounding box center [211, 163] width 96 height 32
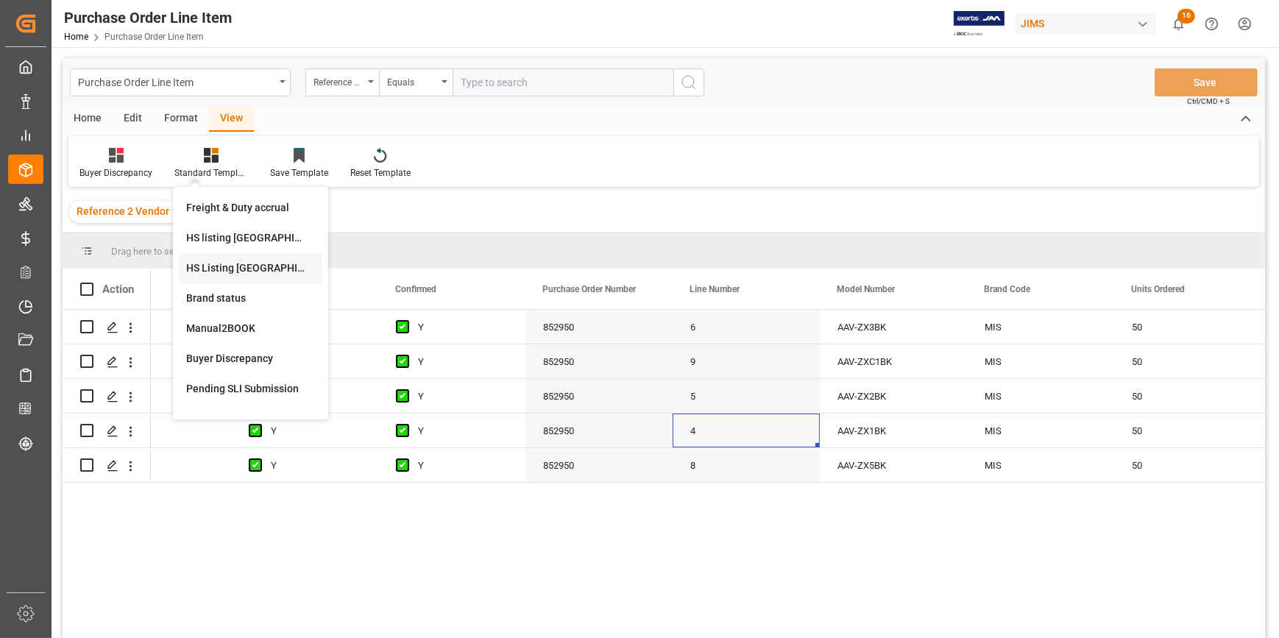
click at [230, 265] on div "HS Listing [GEOGRAPHIC_DATA]" at bounding box center [250, 268] width 129 height 15
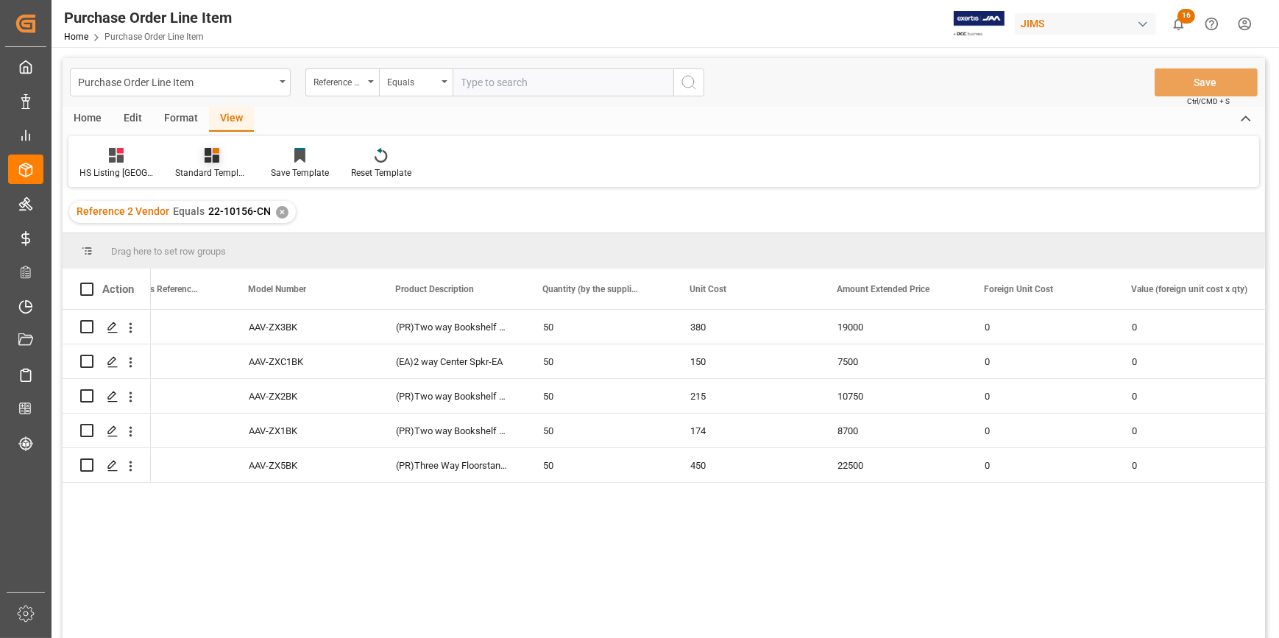
click at [212, 163] on div "Standard Templates" at bounding box center [212, 163] width 96 height 32
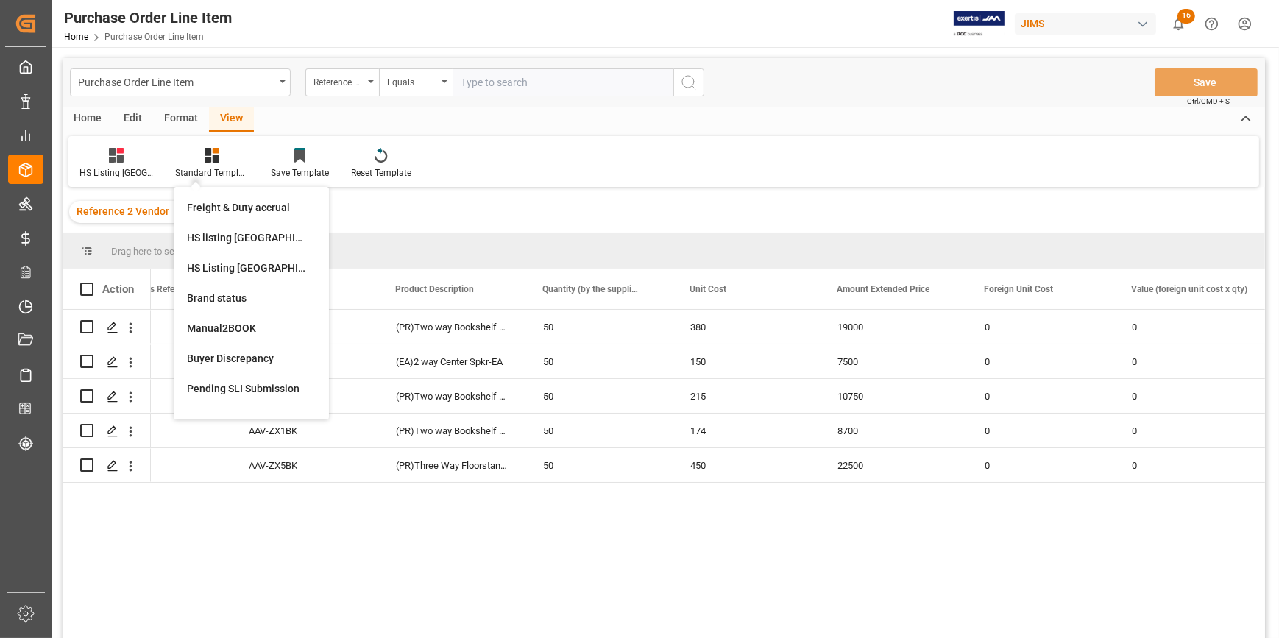
click at [236, 232] on div "HS listing [GEOGRAPHIC_DATA]" at bounding box center [251, 237] width 129 height 15
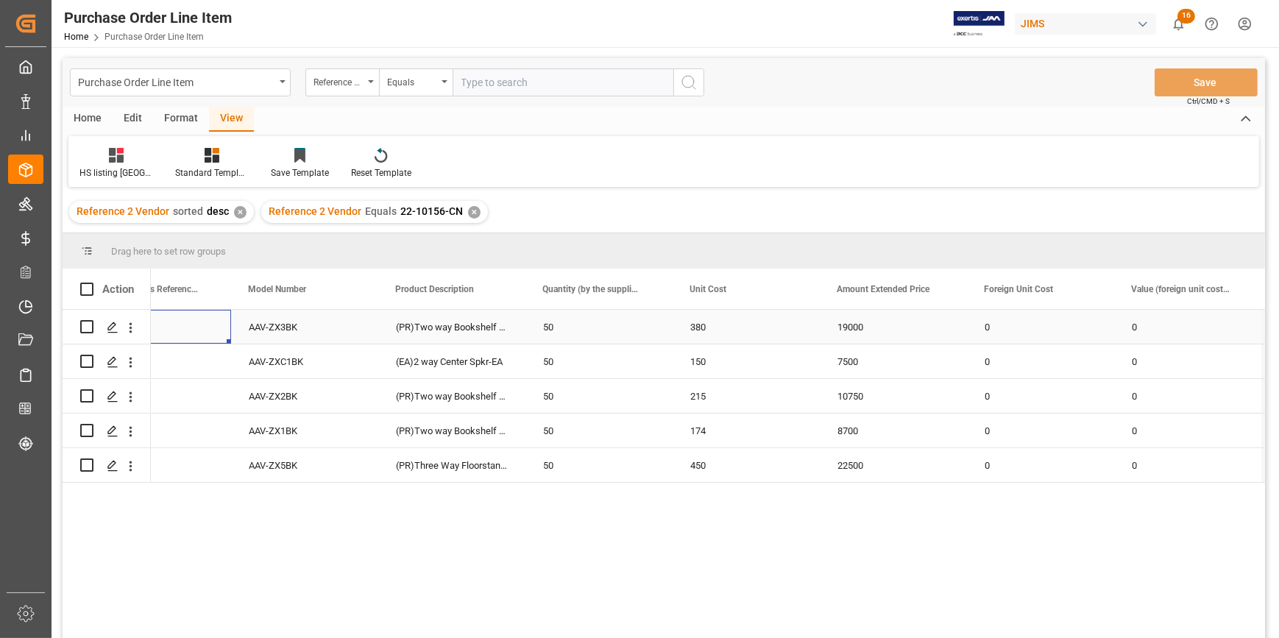
drag, startPoint x: 213, startPoint y: 325, endPoint x: 252, endPoint y: 345, distance: 44.1
click at [214, 329] on div "ZX3BK" at bounding box center [157, 327] width 147 height 34
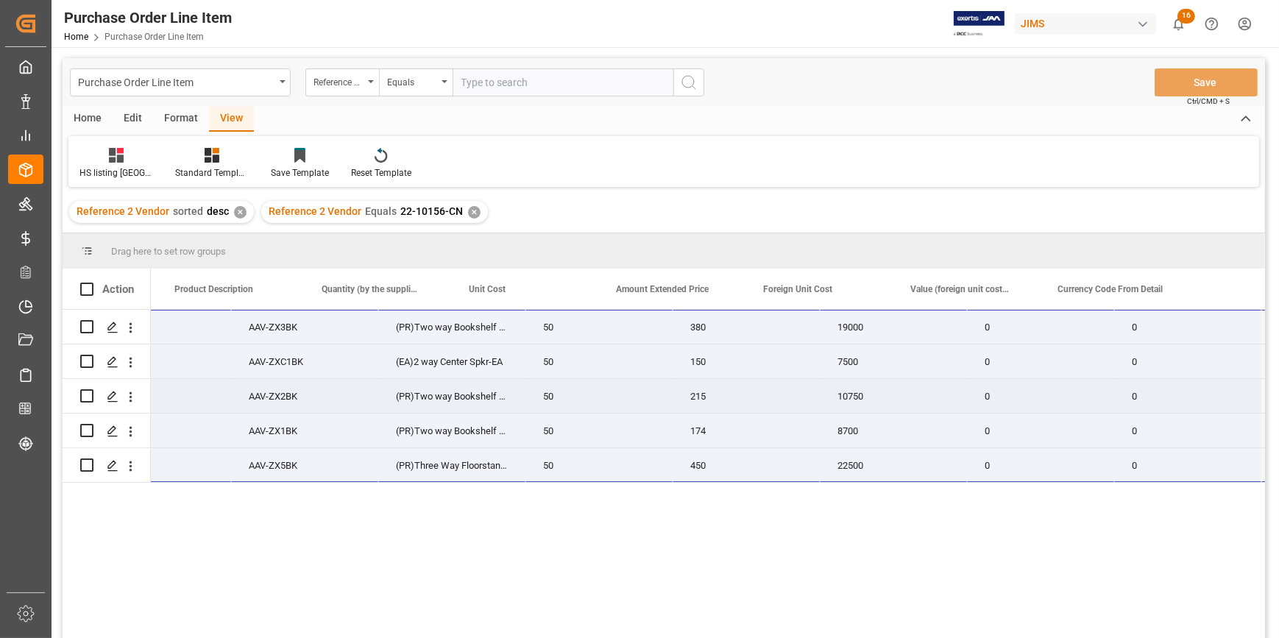
scroll to position [0, 877]
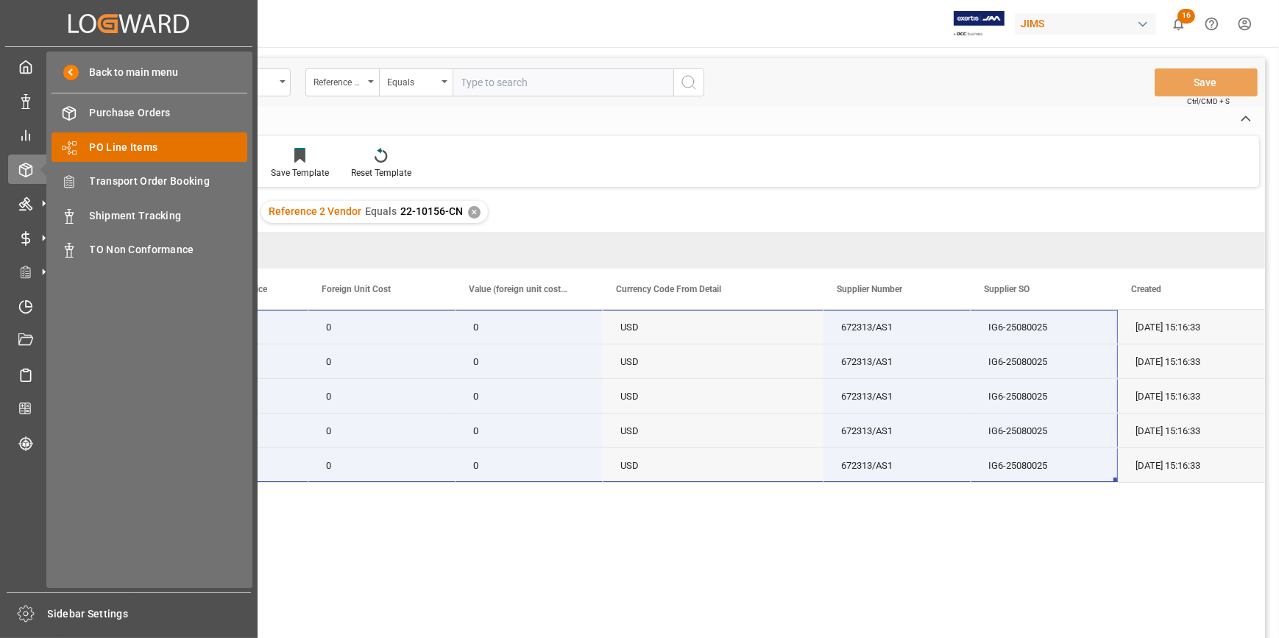
click at [124, 147] on span "PO Line Items" at bounding box center [169, 147] width 158 height 15
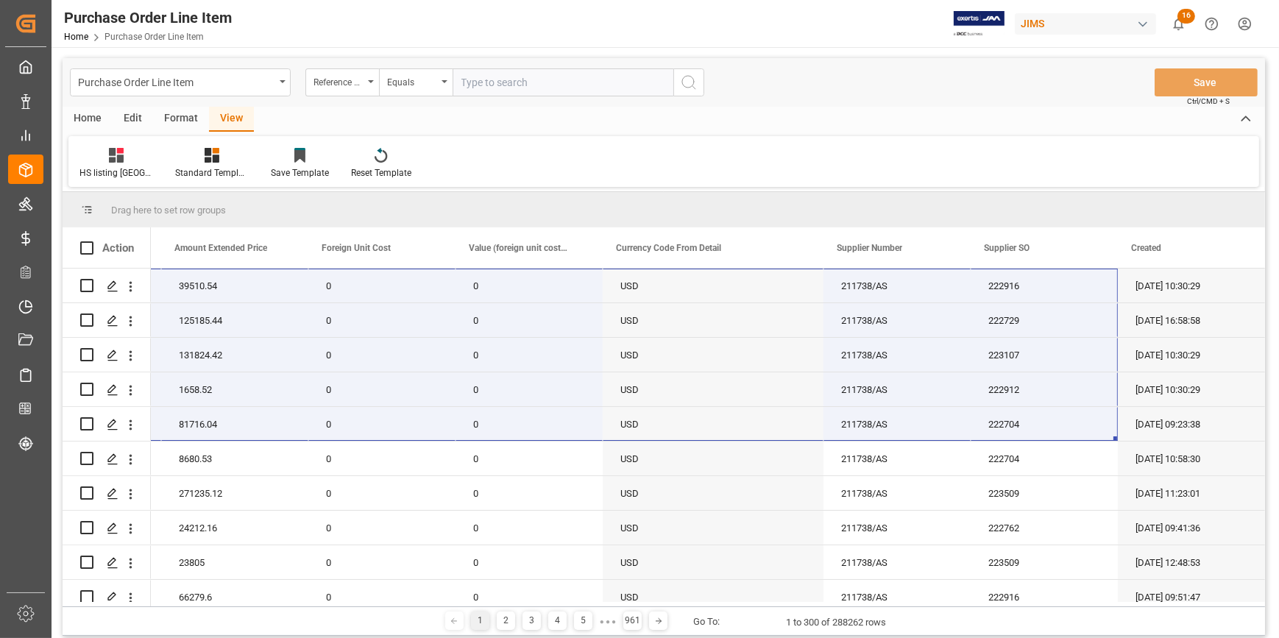
click at [489, 77] on input "text" at bounding box center [563, 82] width 221 height 28
paste input "22-10404-CN"
type input "22-10404-CN"
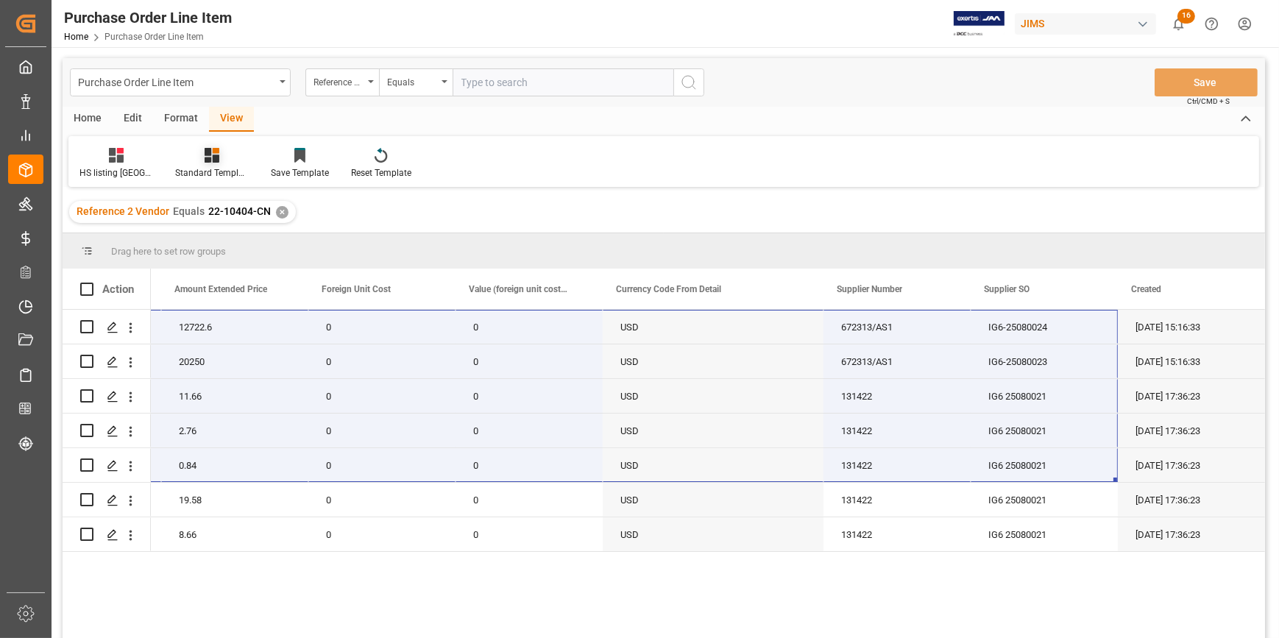
click at [207, 161] on div at bounding box center [212, 154] width 74 height 15
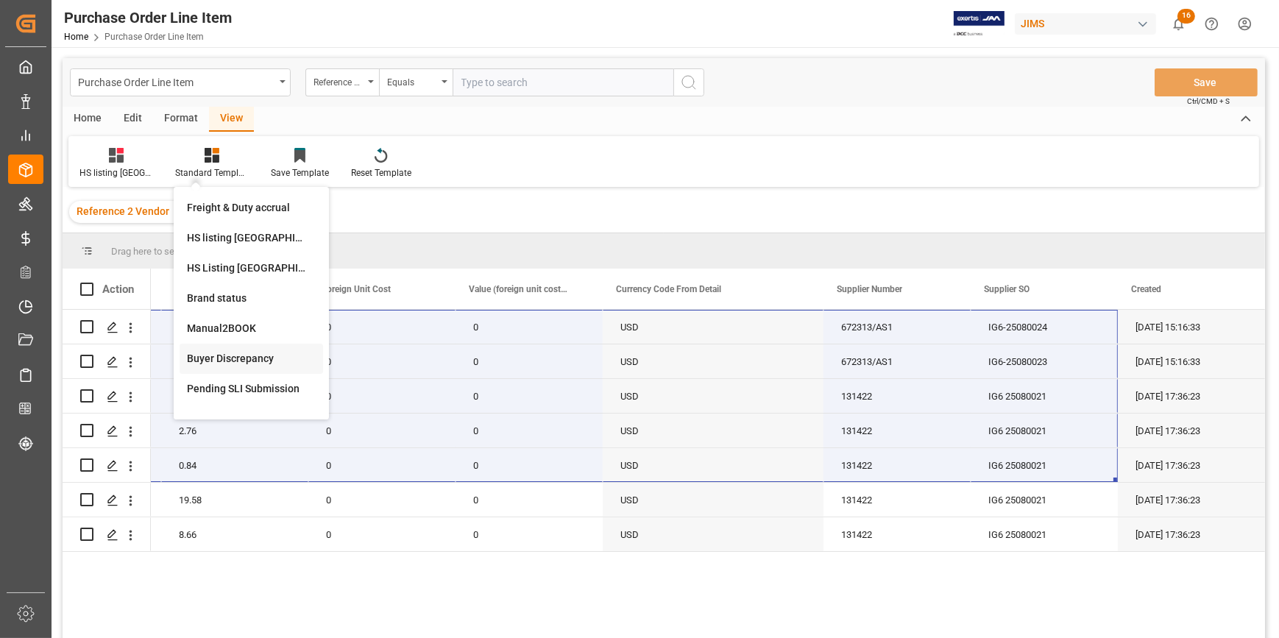
click at [237, 356] on div "Buyer Discrepancy" at bounding box center [251, 358] width 129 height 15
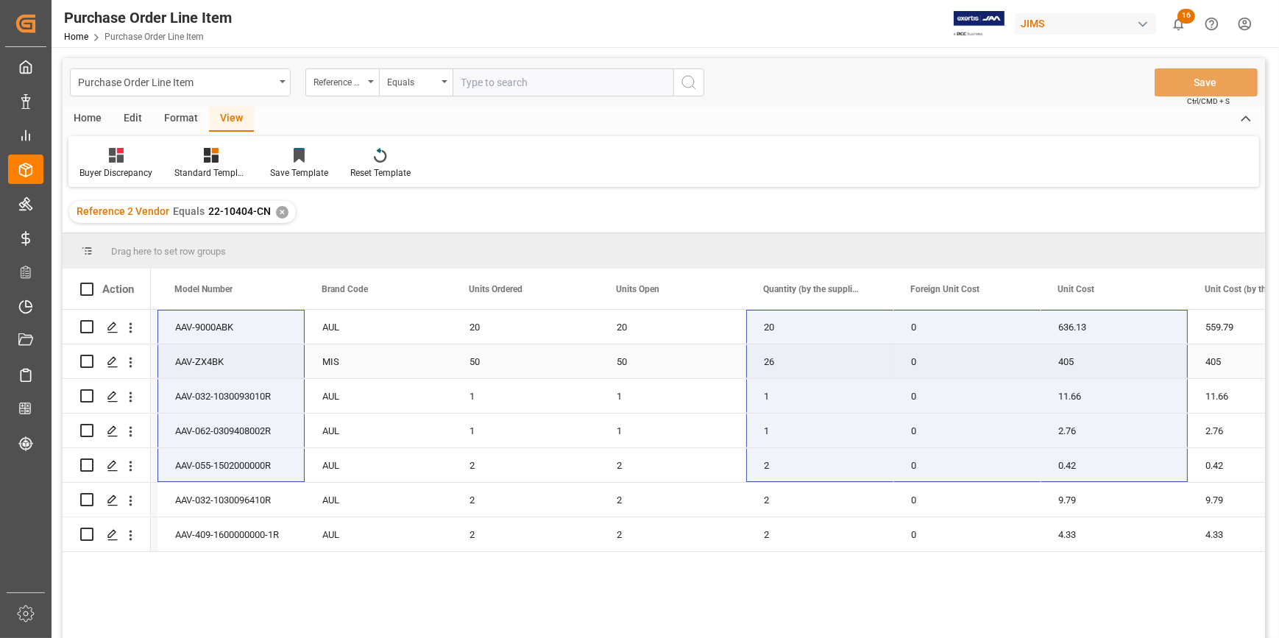
click at [556, 355] on div "50" at bounding box center [525, 361] width 147 height 34
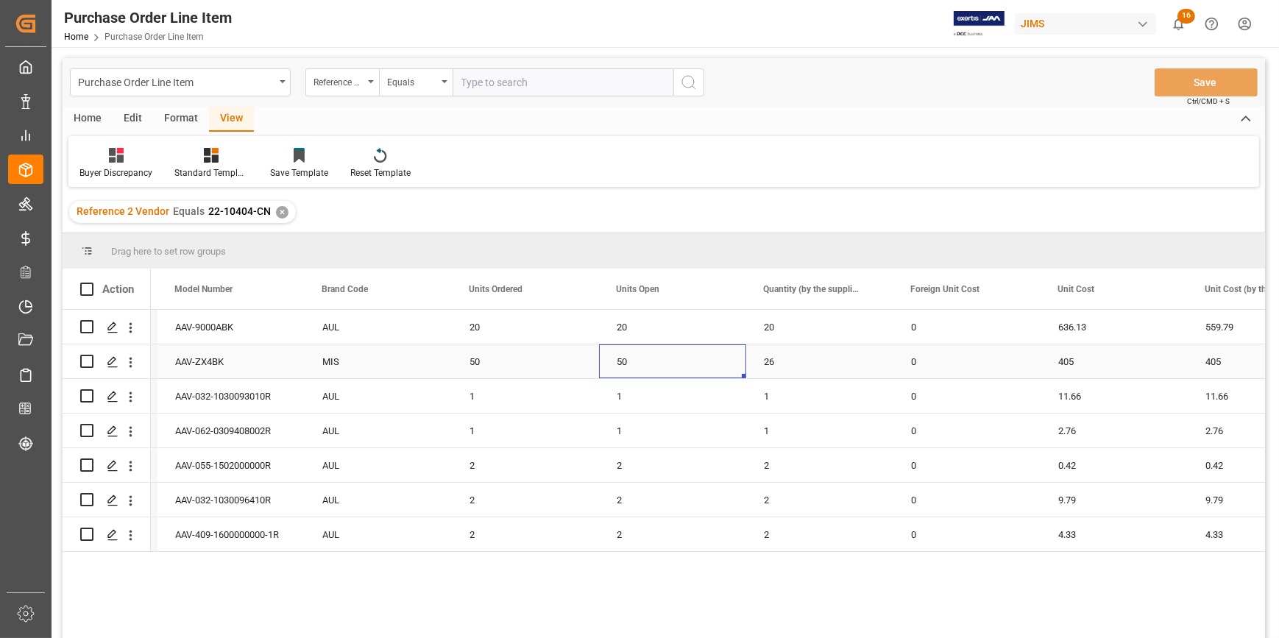
drag, startPoint x: 744, startPoint y: 376, endPoint x: 755, endPoint y: 376, distance: 11.0
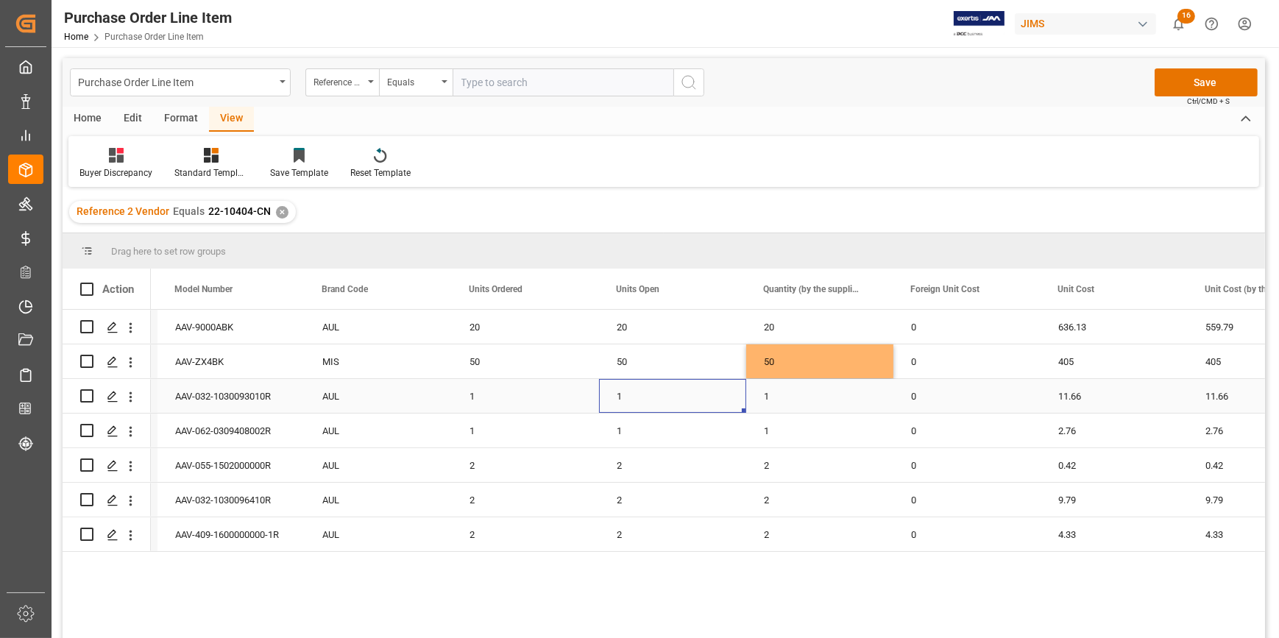
click at [695, 395] on div "1" at bounding box center [672, 396] width 147 height 34
click at [668, 434] on div "1" at bounding box center [672, 431] width 147 height 34
click at [676, 466] on div "2" at bounding box center [672, 465] width 147 height 34
click at [695, 501] on div "2" at bounding box center [672, 500] width 147 height 34
click at [686, 531] on div "2" at bounding box center [672, 534] width 147 height 34
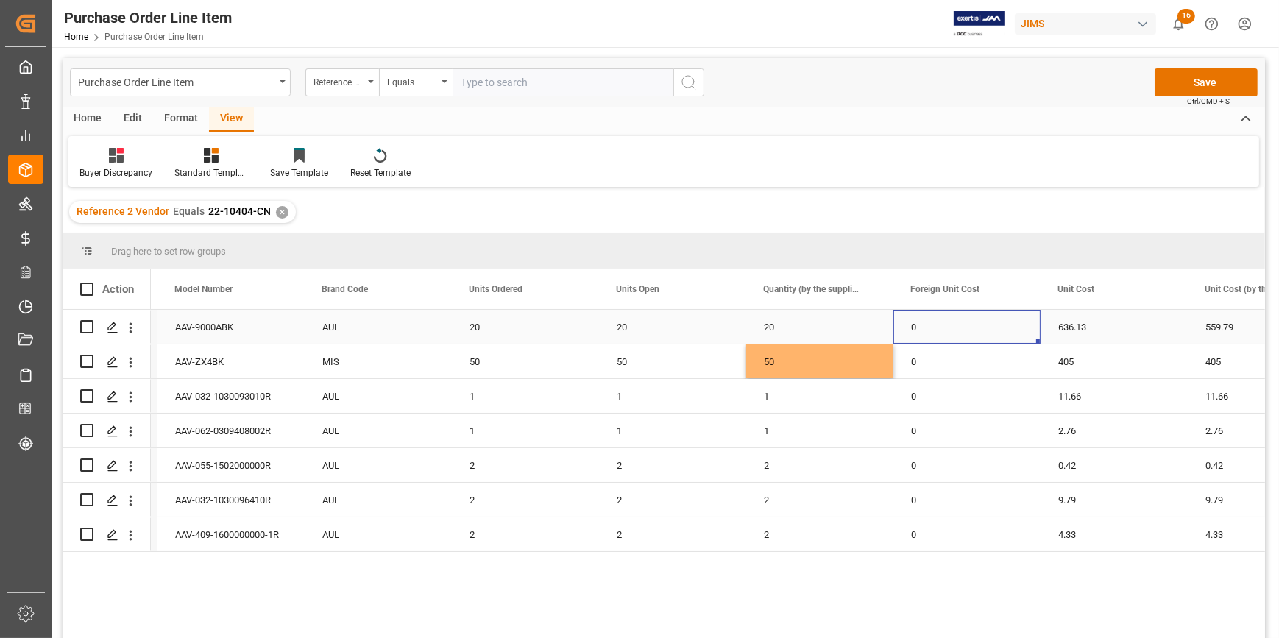
click at [981, 326] on div "0" at bounding box center [967, 327] width 147 height 34
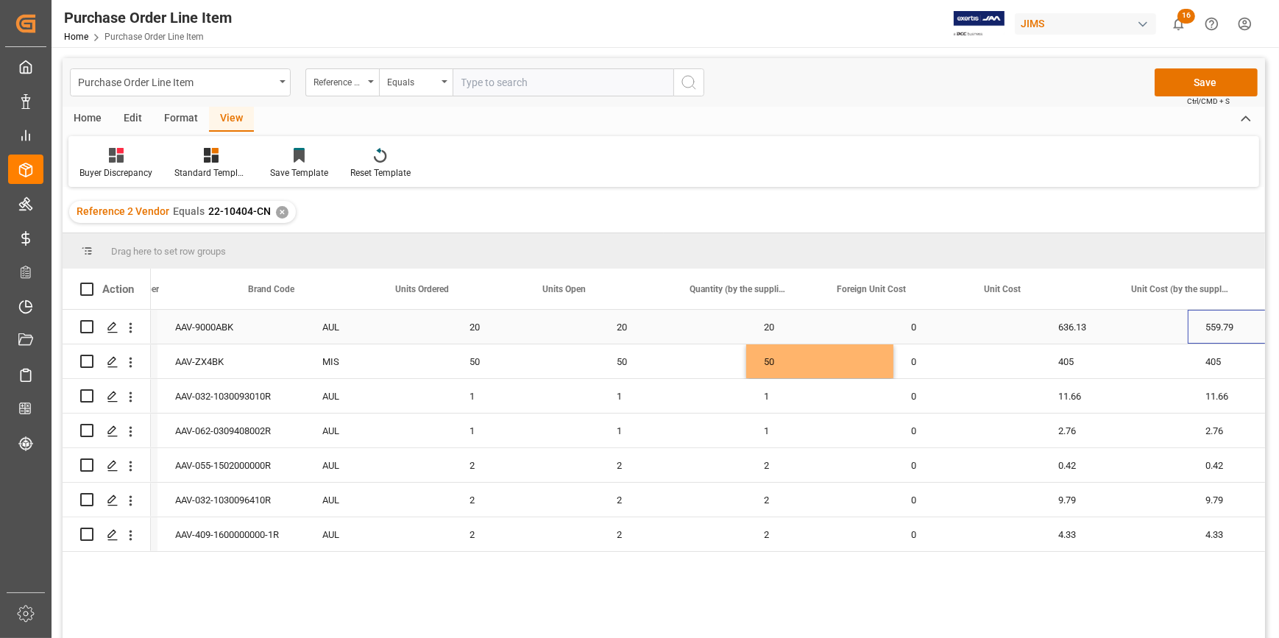
scroll to position [0, 1245]
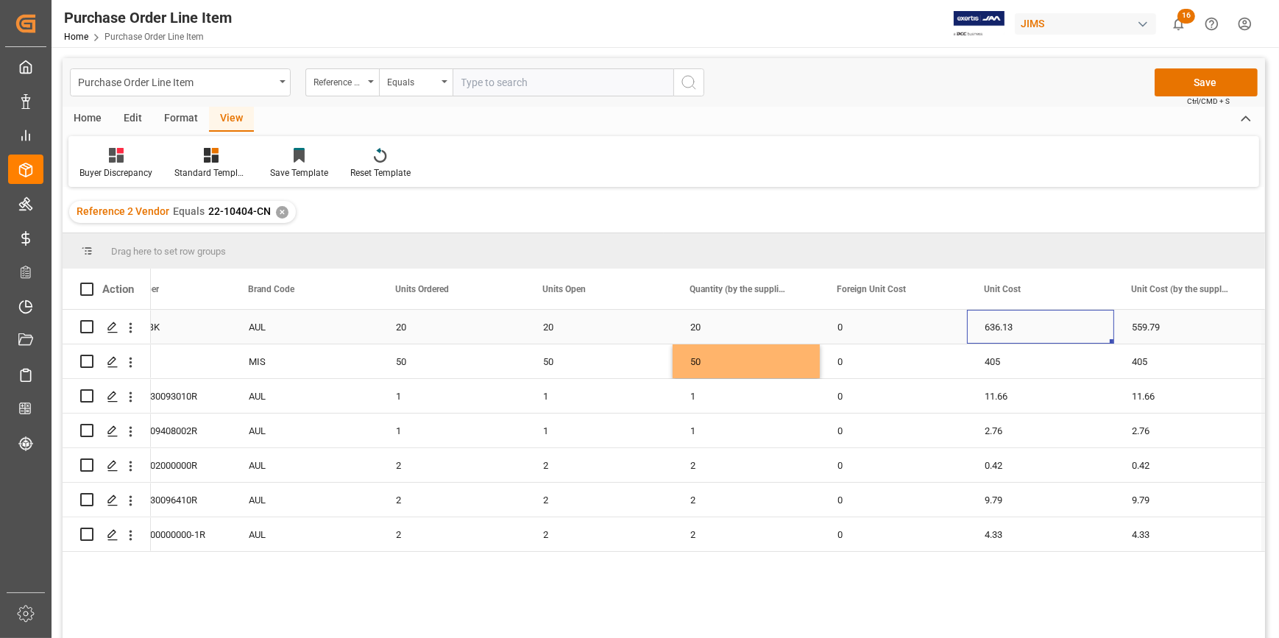
click at [1111, 344] on div "636.13" at bounding box center [1040, 327] width 147 height 34
drag, startPoint x: 1110, startPoint y: 340, endPoint x: 1123, endPoint y: 339, distance: 12.5
click at [1067, 361] on div "405" at bounding box center [1040, 361] width 147 height 34
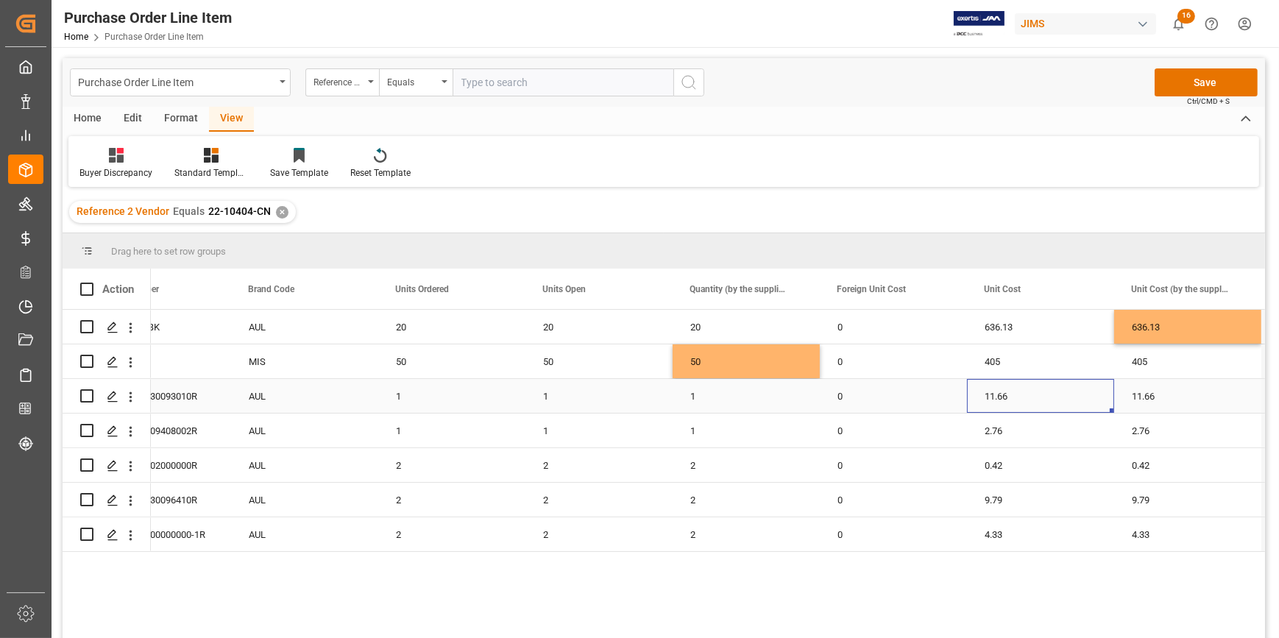
click at [1043, 393] on div "11.66" at bounding box center [1040, 396] width 147 height 34
drag, startPoint x: 1021, startPoint y: 434, endPoint x: 1022, endPoint y: 442, distance: 7.4
click at [1020, 434] on div "2.76" at bounding box center [1040, 431] width 147 height 34
drag, startPoint x: 1009, startPoint y: 463, endPoint x: 1019, endPoint y: 467, distance: 10.3
click at [1009, 466] on div "0.42" at bounding box center [1040, 465] width 147 height 34
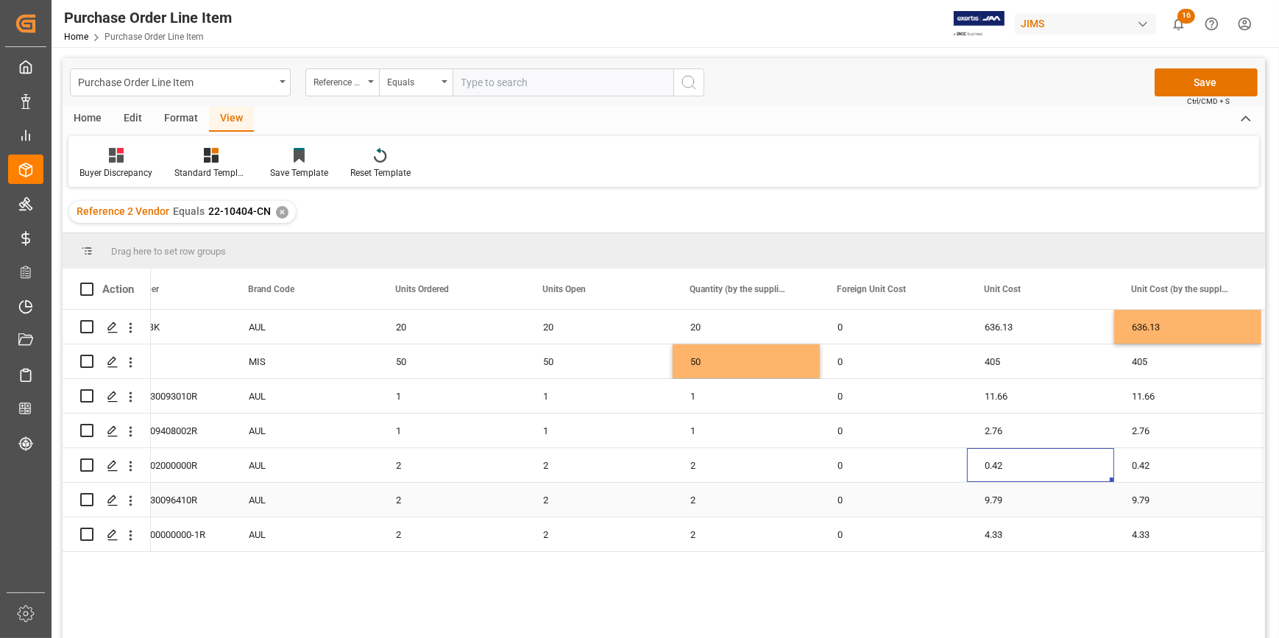
click at [1029, 504] on div "9.79" at bounding box center [1040, 500] width 147 height 34
click at [1028, 532] on div "4.33" at bounding box center [1040, 534] width 147 height 34
click at [374, 407] on div "AUL" at bounding box center [304, 396] width 147 height 34
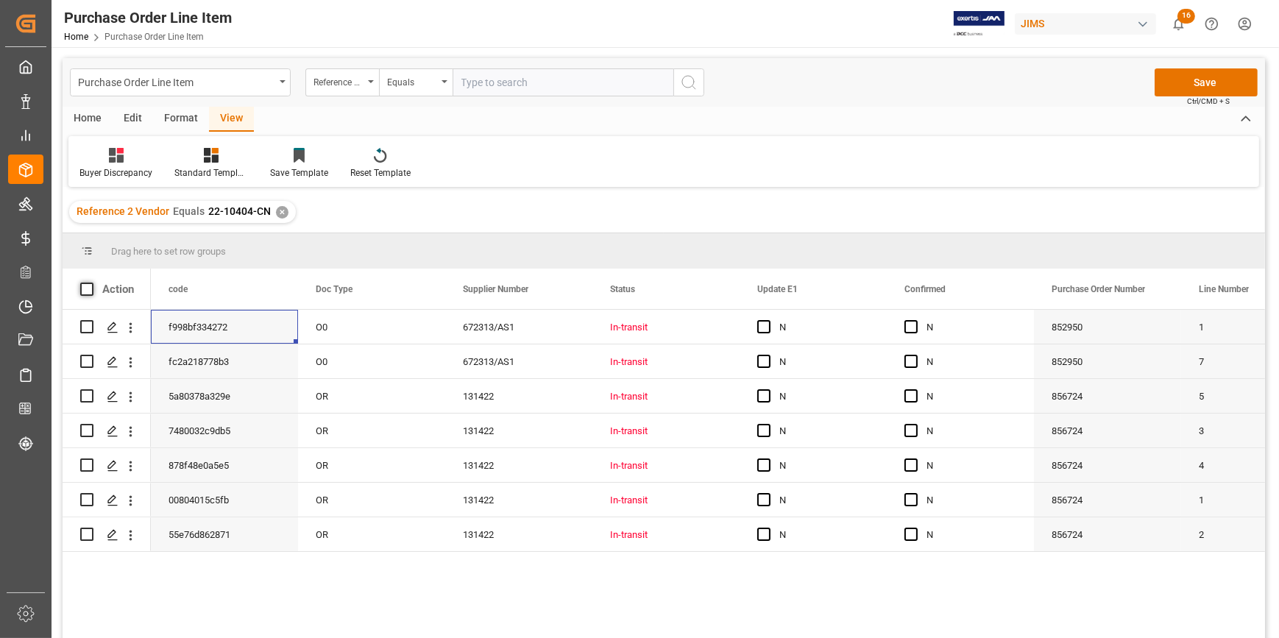
click at [83, 289] on span at bounding box center [86, 289] width 13 height 13
click at [91, 283] on input "checkbox" at bounding box center [91, 283] width 0 height 0
checkbox input "true"
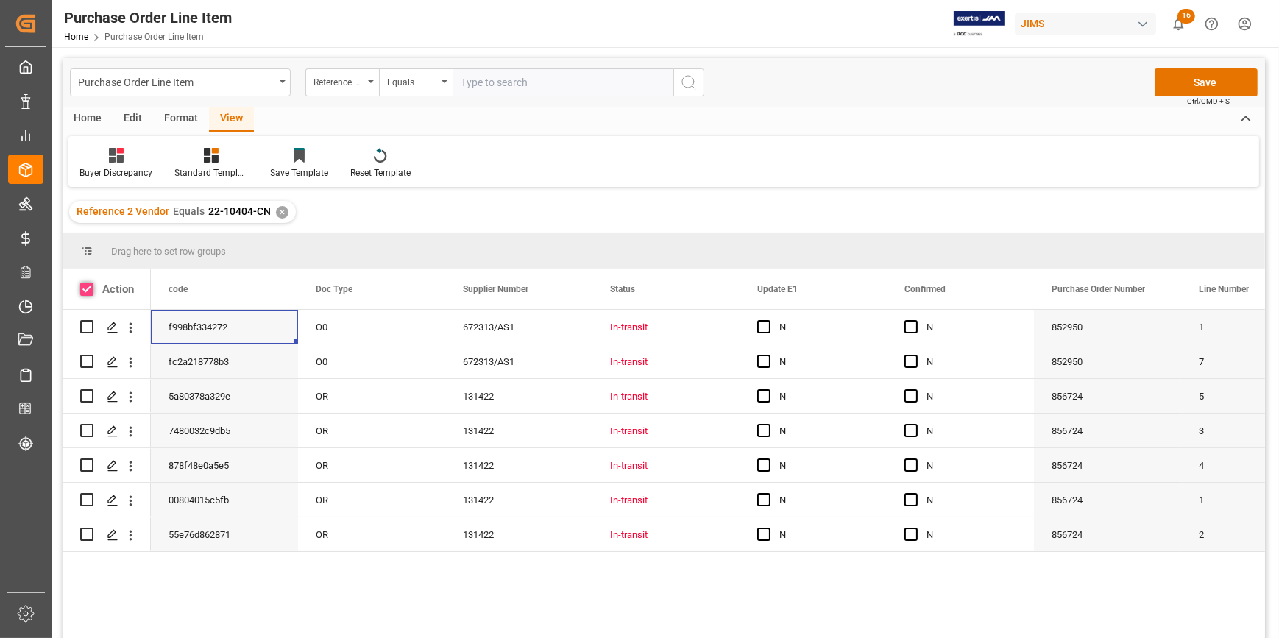
checkbox input "true"
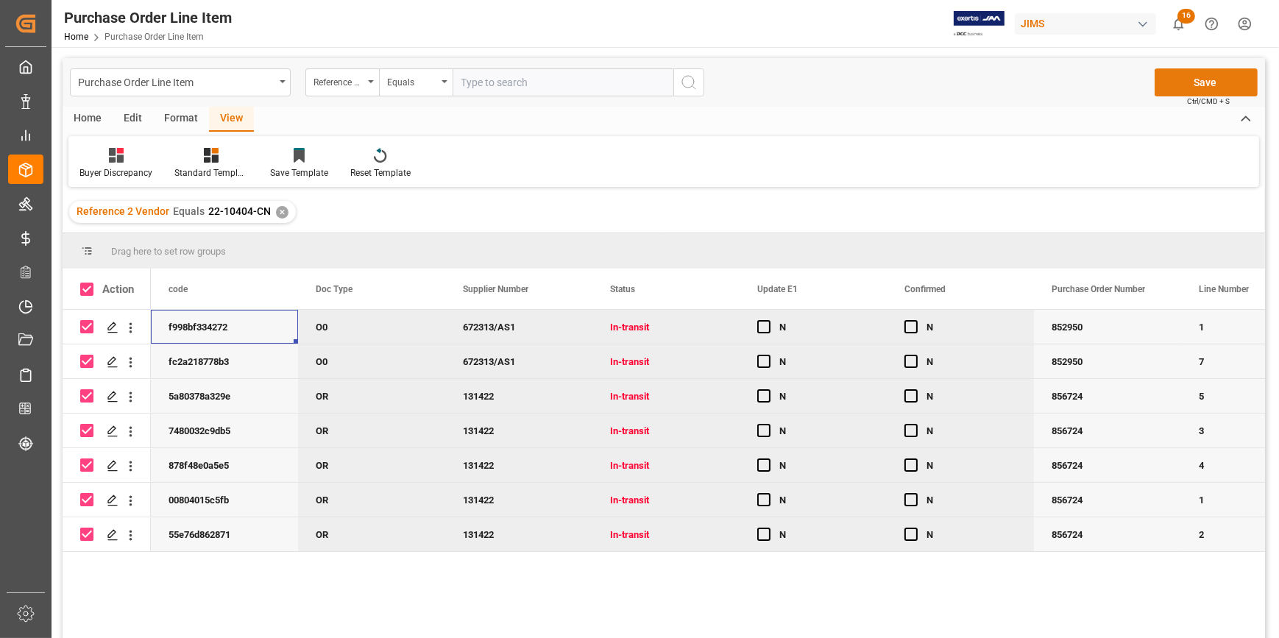
click at [1203, 81] on button "Save" at bounding box center [1206, 82] width 103 height 28
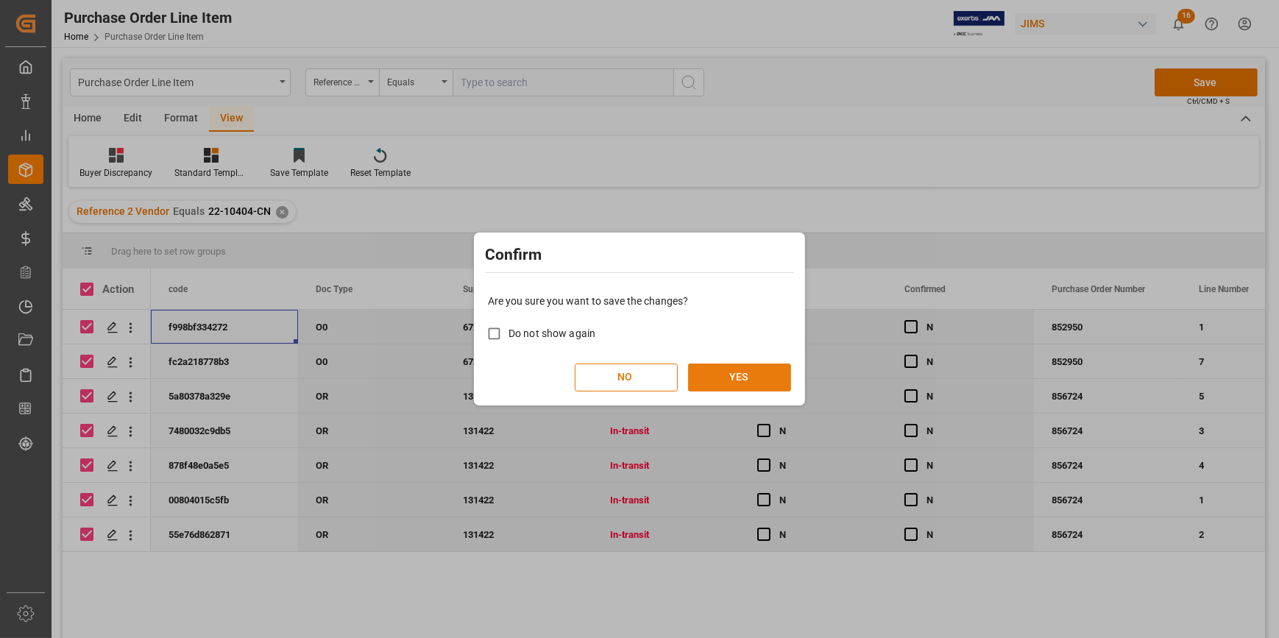
click at [743, 367] on button "YES" at bounding box center [739, 378] width 103 height 28
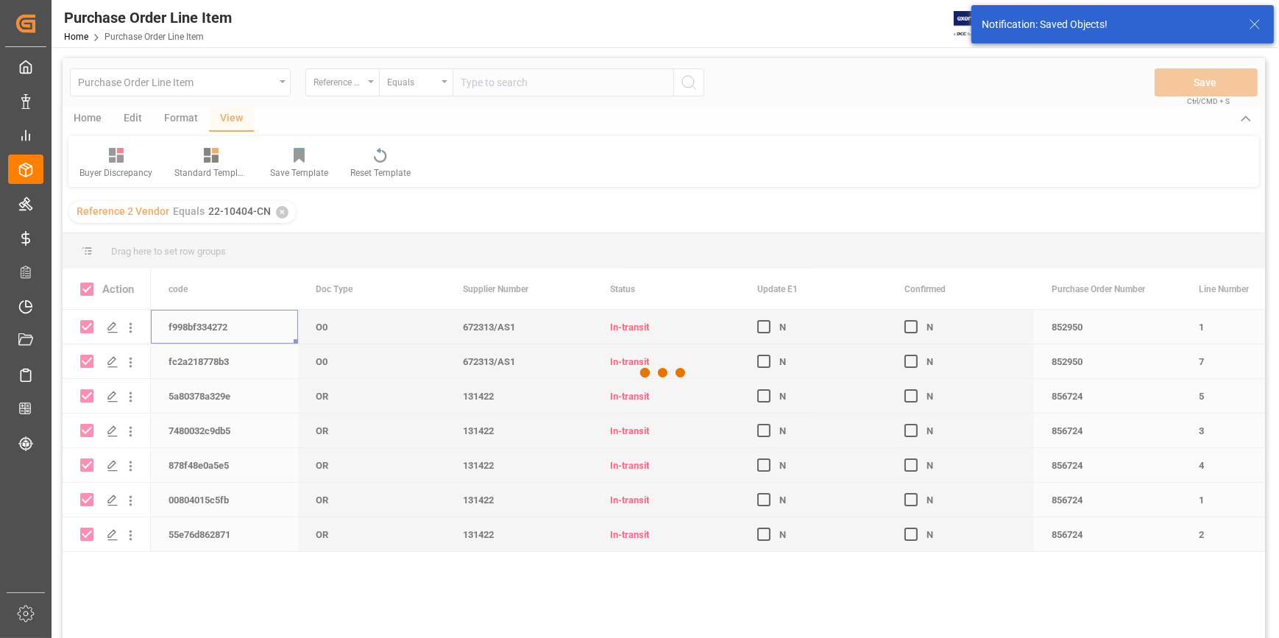
checkbox input "false"
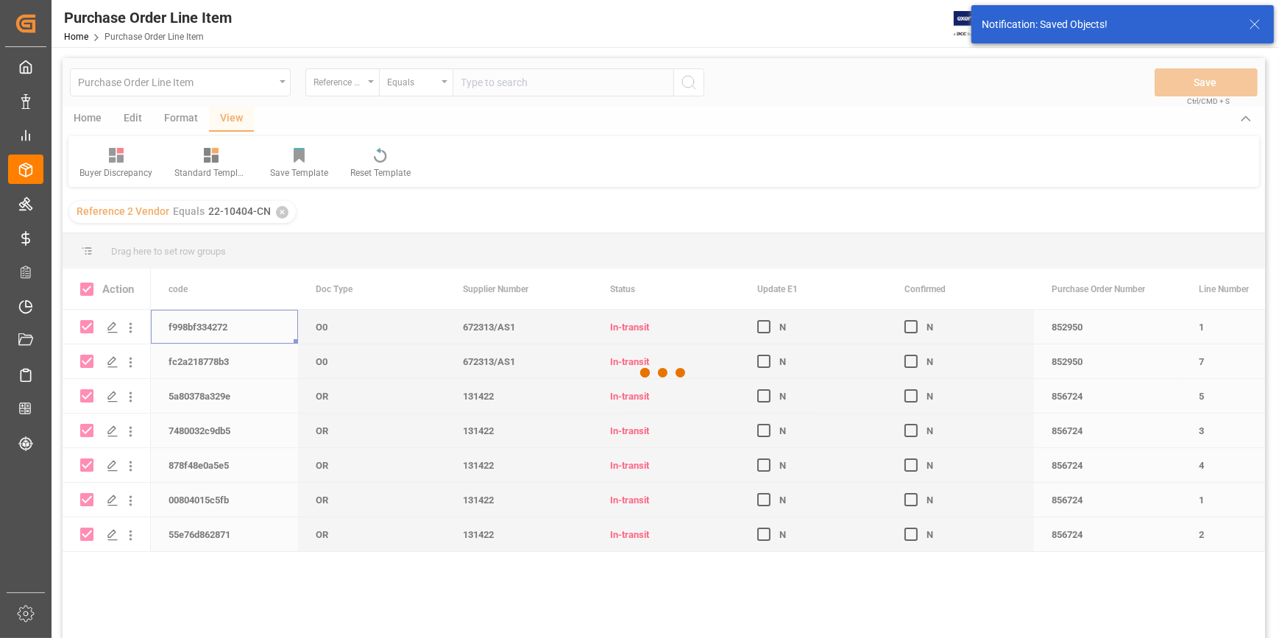
checkbox input "false"
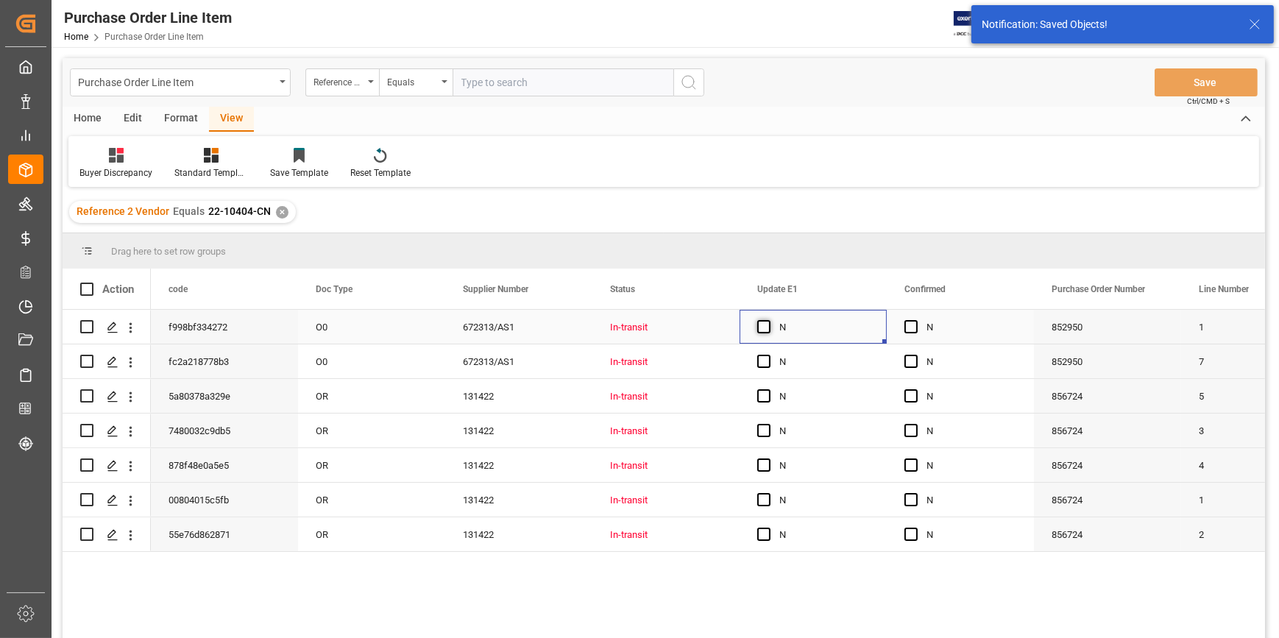
click at [767, 329] on span "Press SPACE to select this row." at bounding box center [763, 326] width 13 height 13
click at [768, 320] on input "Press SPACE to select this row." at bounding box center [768, 320] width 0 height 0
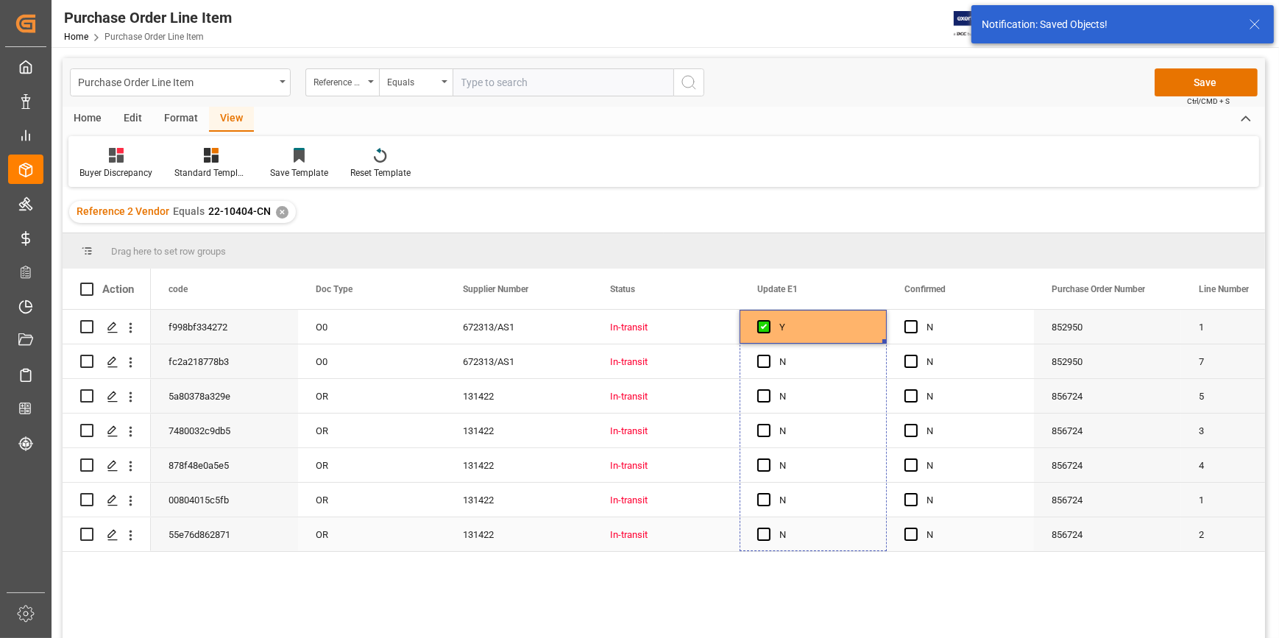
drag, startPoint x: 883, startPoint y: 341, endPoint x: 846, endPoint y: 532, distance: 195.0
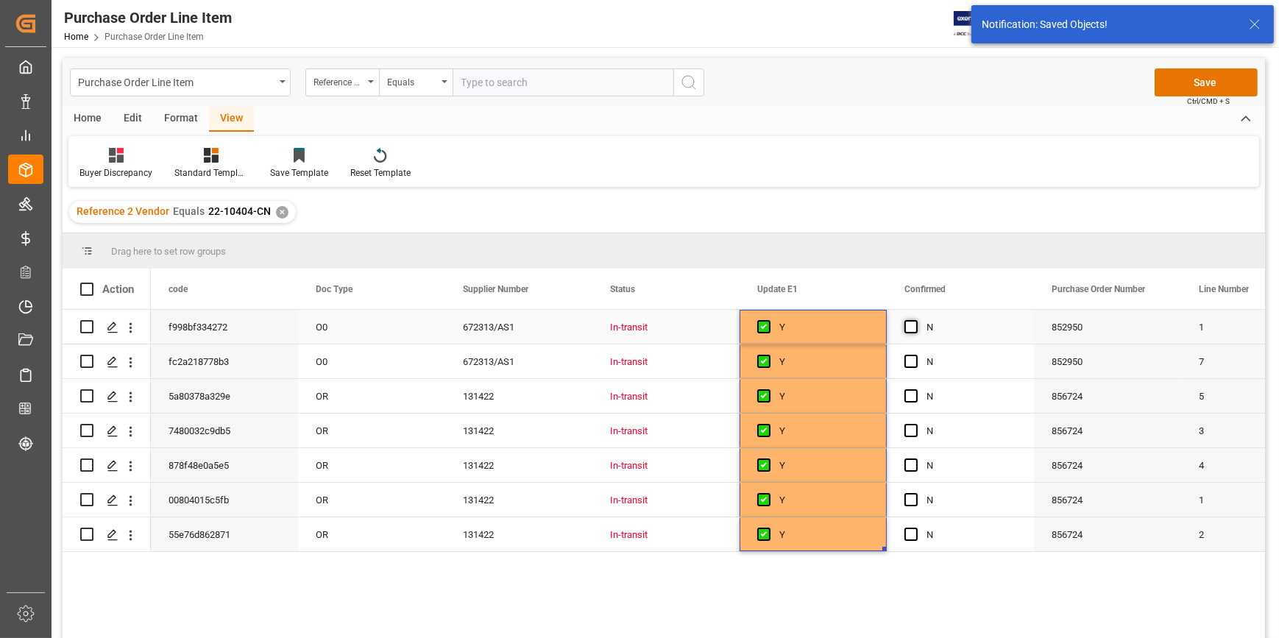
click at [913, 328] on span "Press SPACE to select this row." at bounding box center [911, 326] width 13 height 13
click at [916, 320] on input "Press SPACE to select this row." at bounding box center [916, 320] width 0 height 0
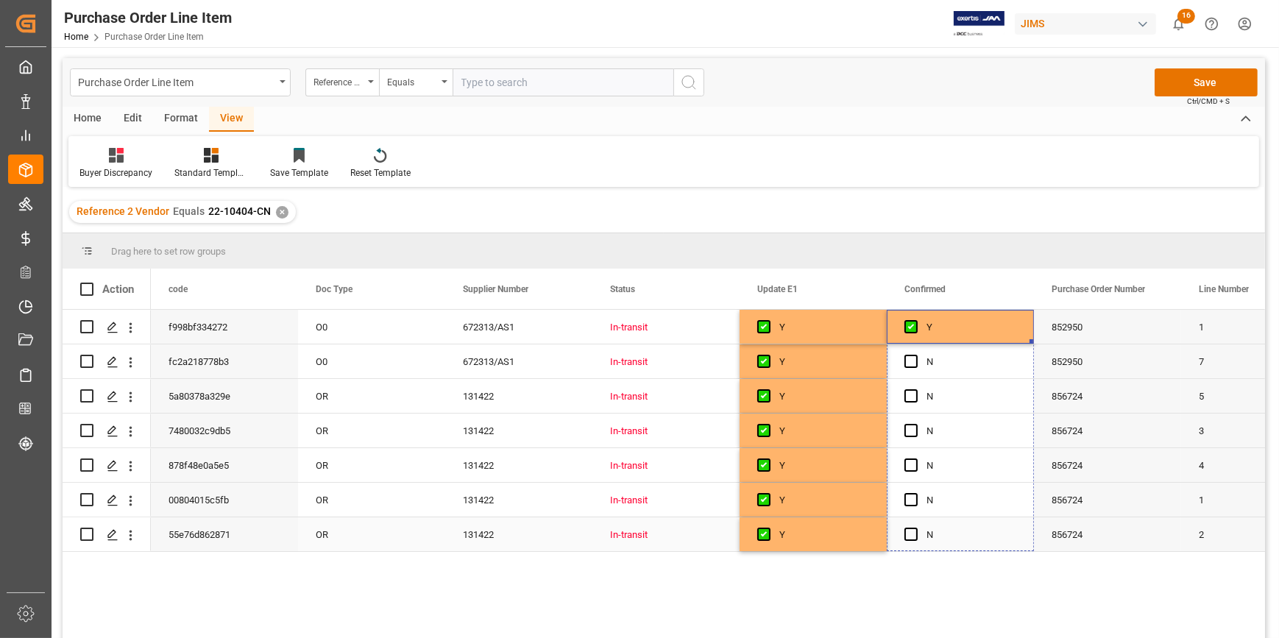
drag, startPoint x: 1031, startPoint y: 341, endPoint x: 1009, endPoint y: 541, distance: 201.3
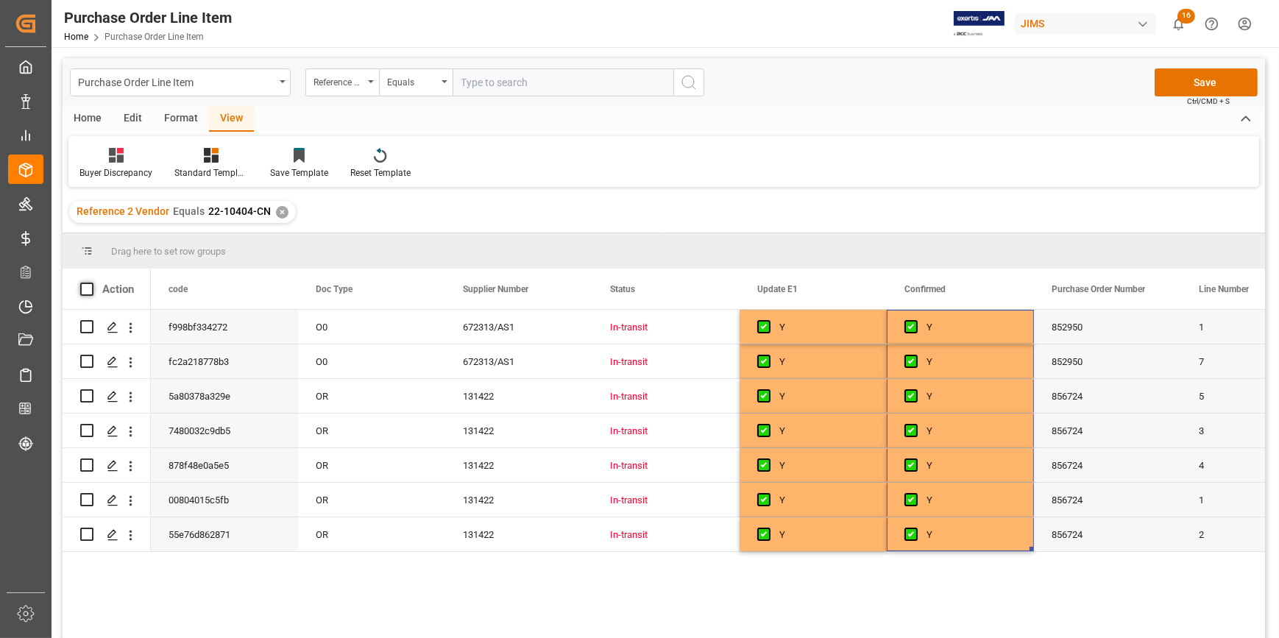
click at [88, 287] on span at bounding box center [86, 289] width 13 height 13
click at [91, 283] on input "checkbox" at bounding box center [91, 283] width 0 height 0
checkbox input "true"
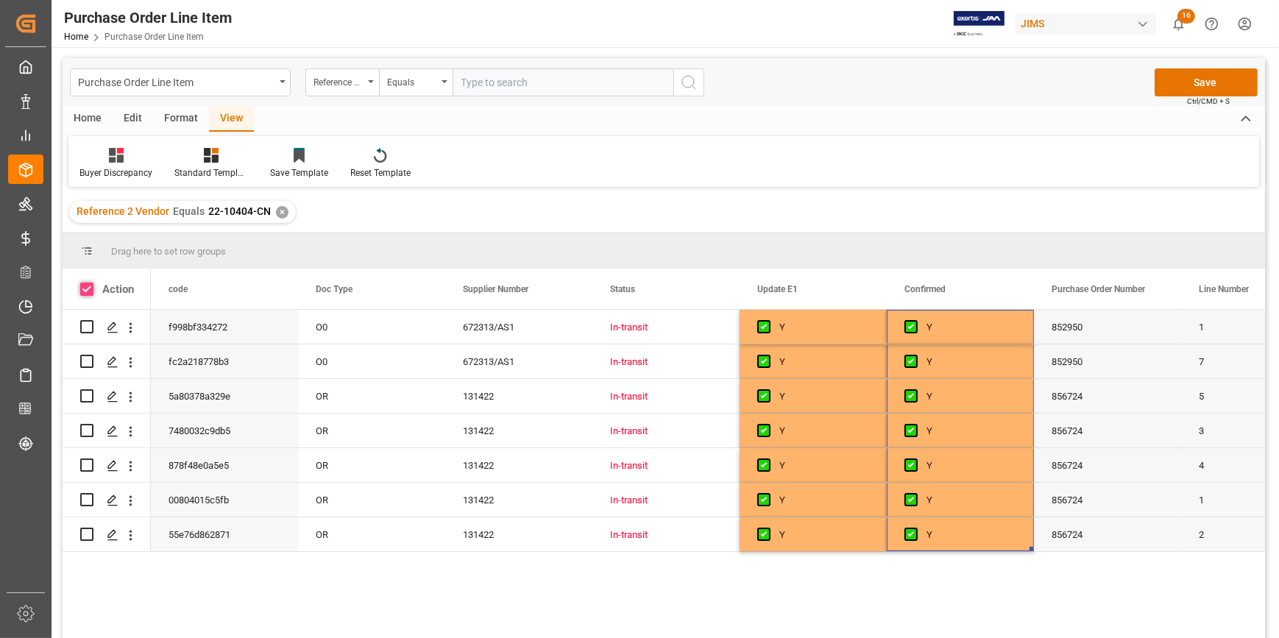
checkbox input "true"
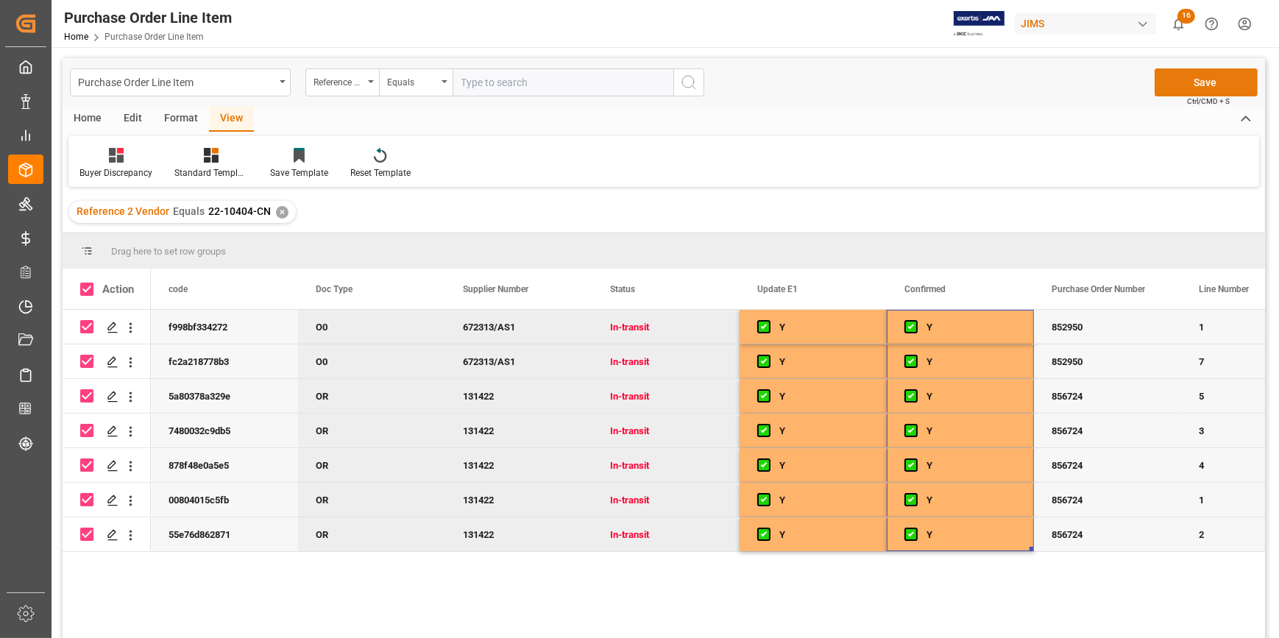
click at [1204, 84] on button "Save" at bounding box center [1206, 82] width 103 height 28
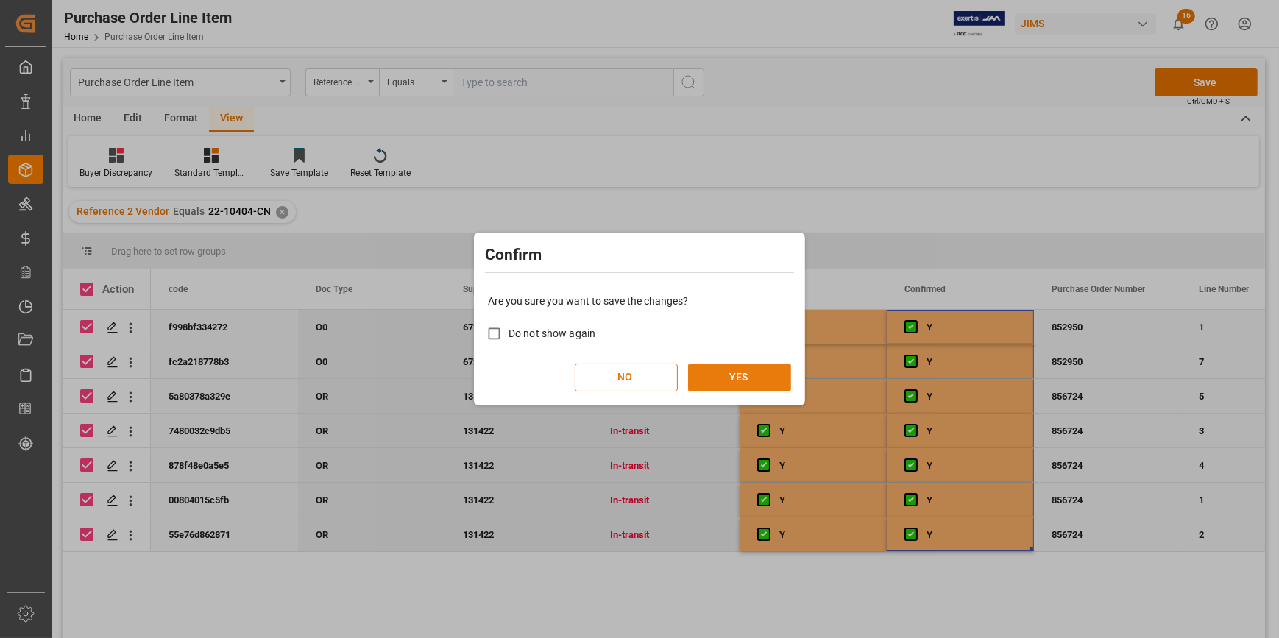
click at [773, 374] on button "YES" at bounding box center [739, 378] width 103 height 28
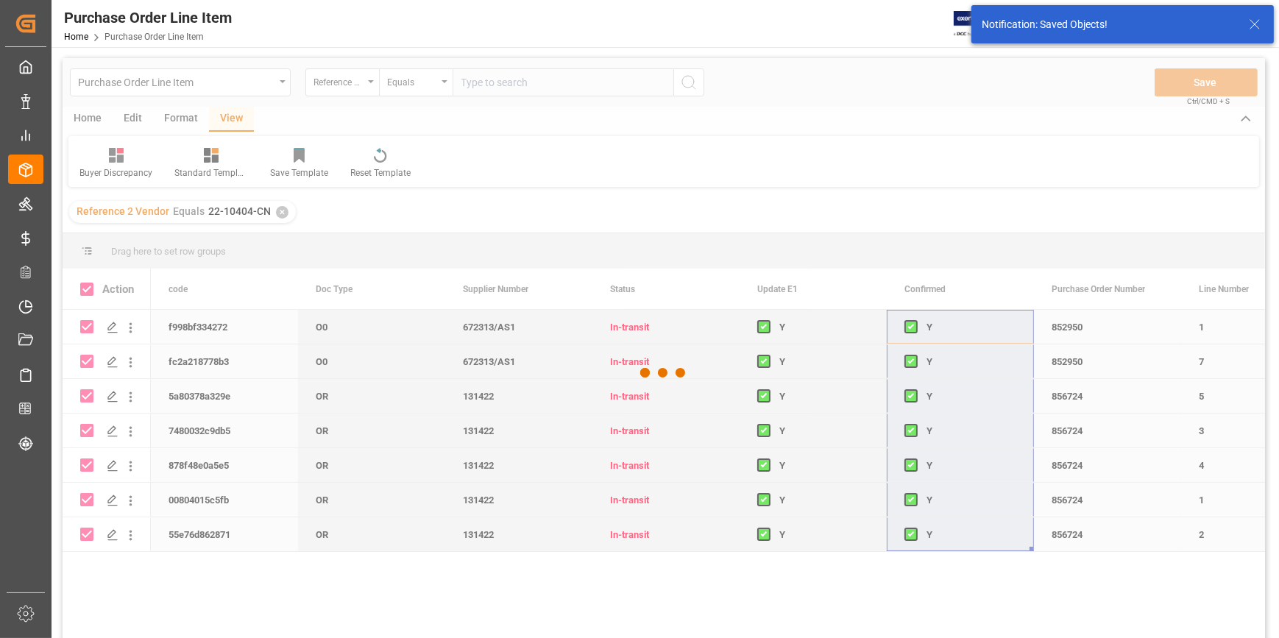
checkbox input "false"
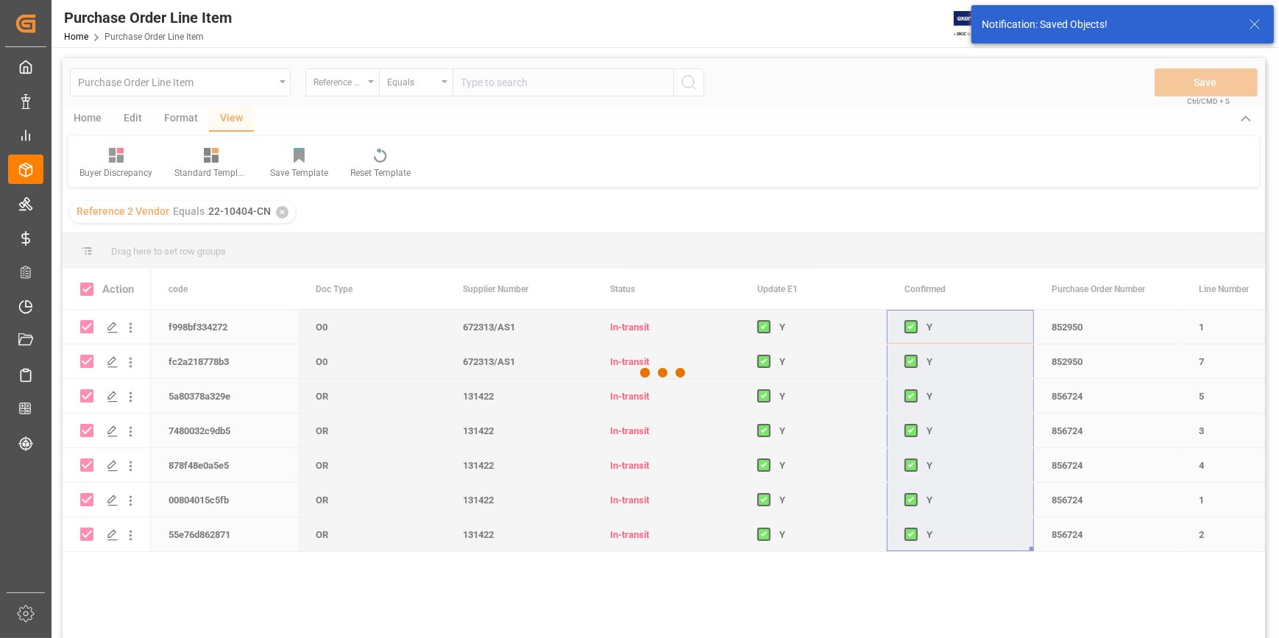
checkbox input "false"
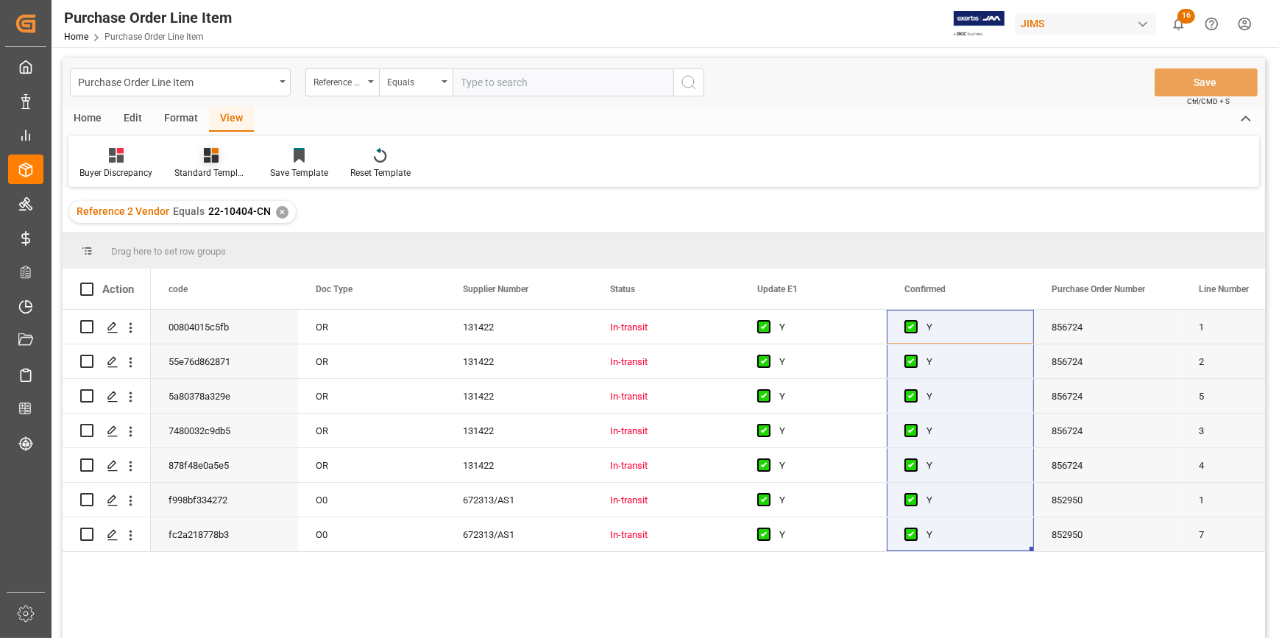
click at [211, 155] on icon at bounding box center [211, 155] width 15 height 15
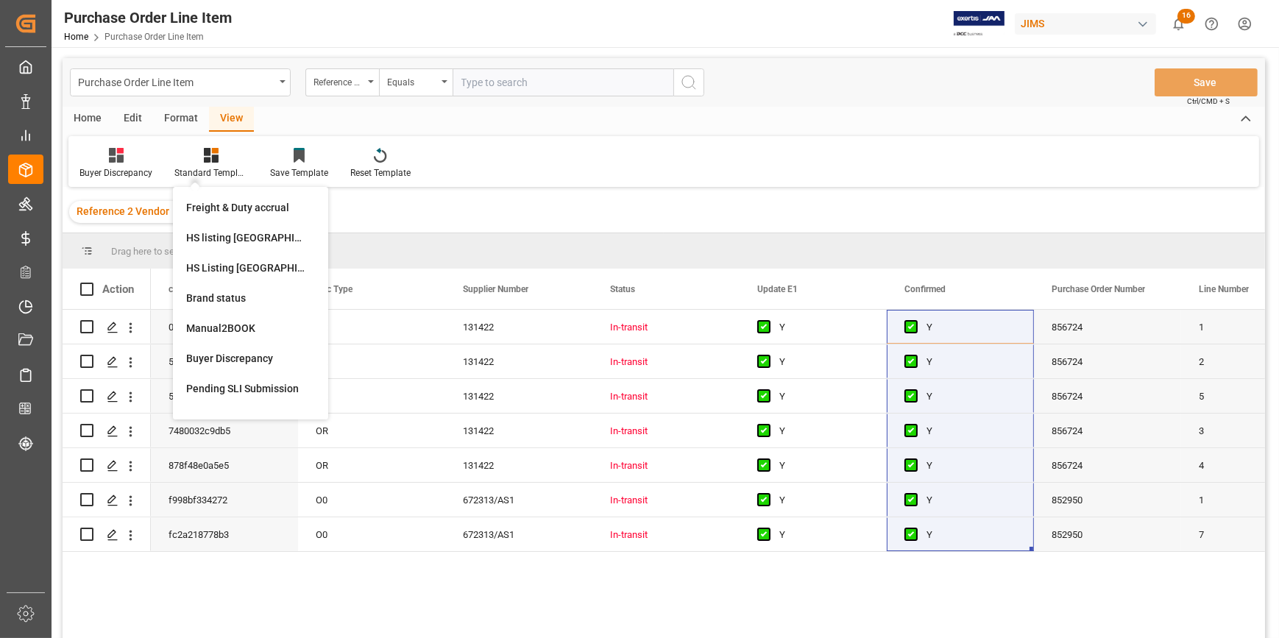
click at [230, 236] on div "HS listing [GEOGRAPHIC_DATA]" at bounding box center [250, 237] width 129 height 15
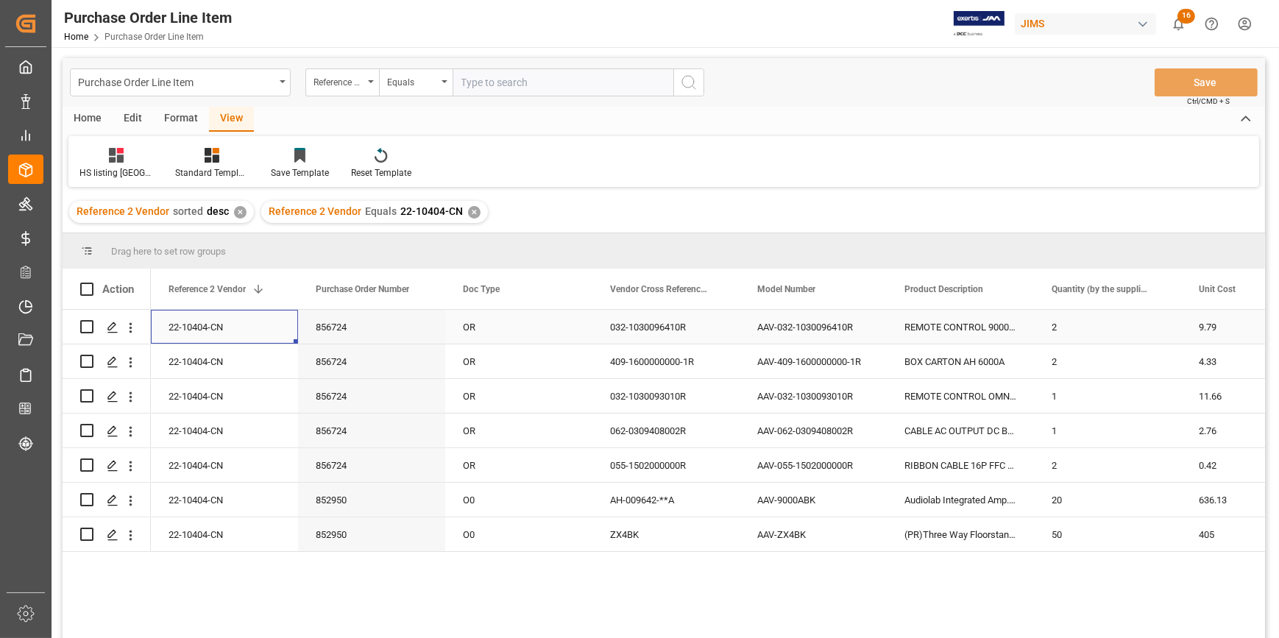
click at [223, 330] on div "22-10404-CN" at bounding box center [224, 327] width 147 height 34
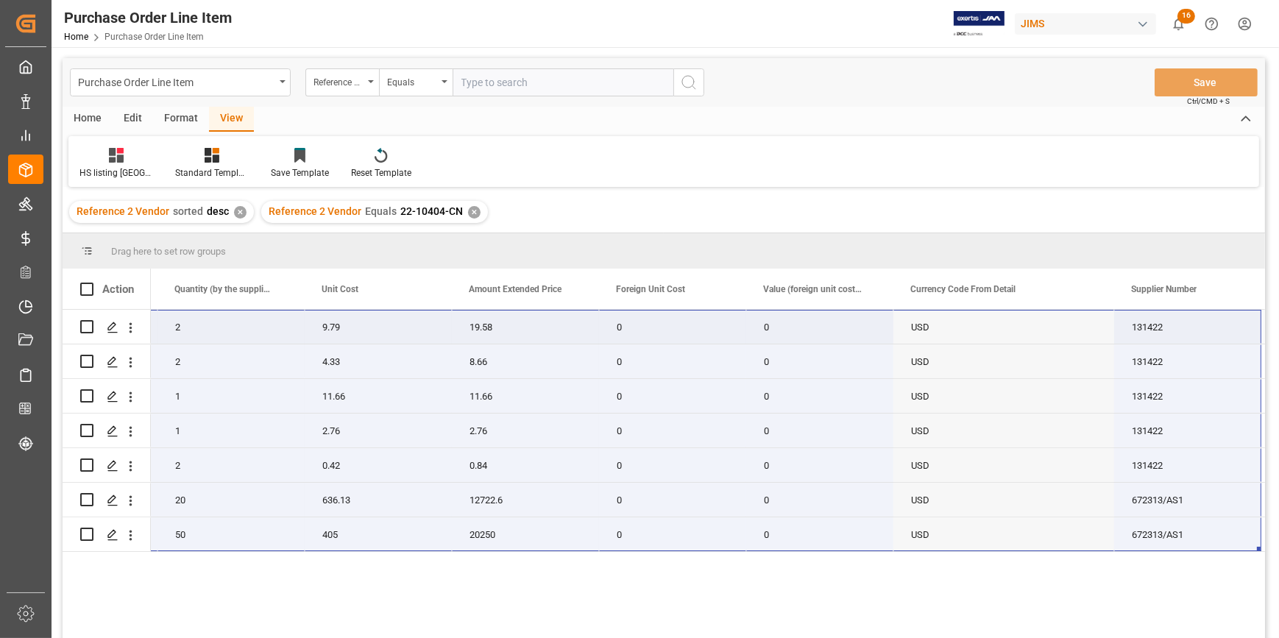
scroll to position [0, 1024]
